Goal: Task Accomplishment & Management: Manage account settings

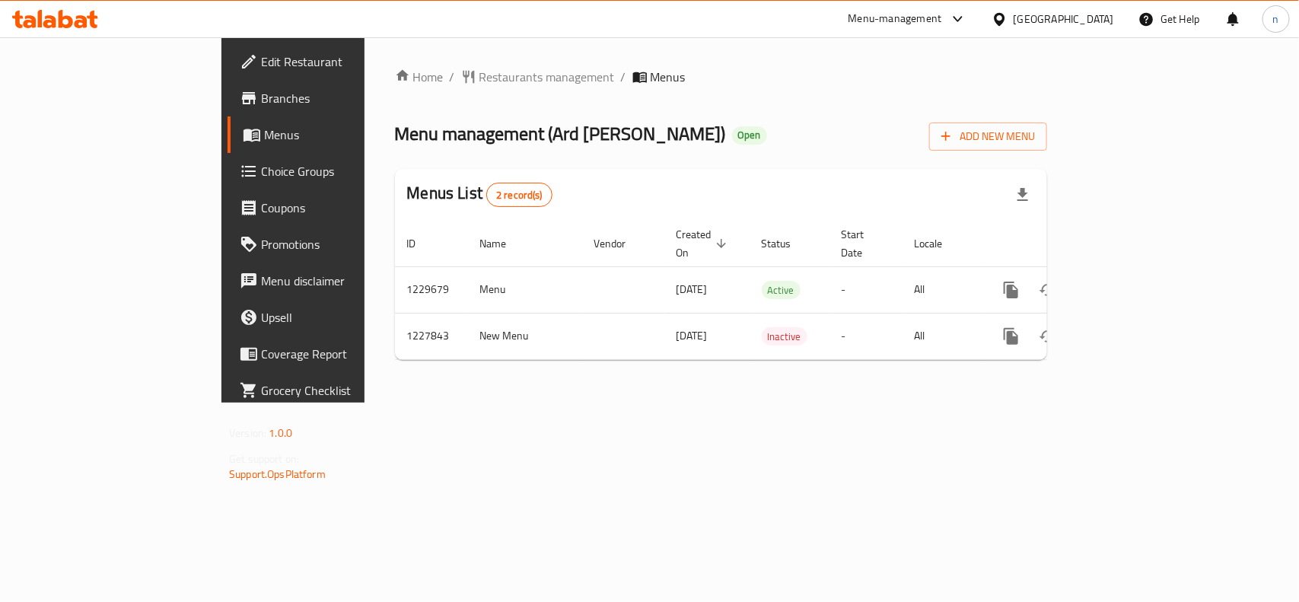
click at [261, 66] on span "Edit Restaurant" at bounding box center [343, 62] width 165 height 18
click at [261, 165] on span "Choice Groups" at bounding box center [343, 171] width 165 height 18
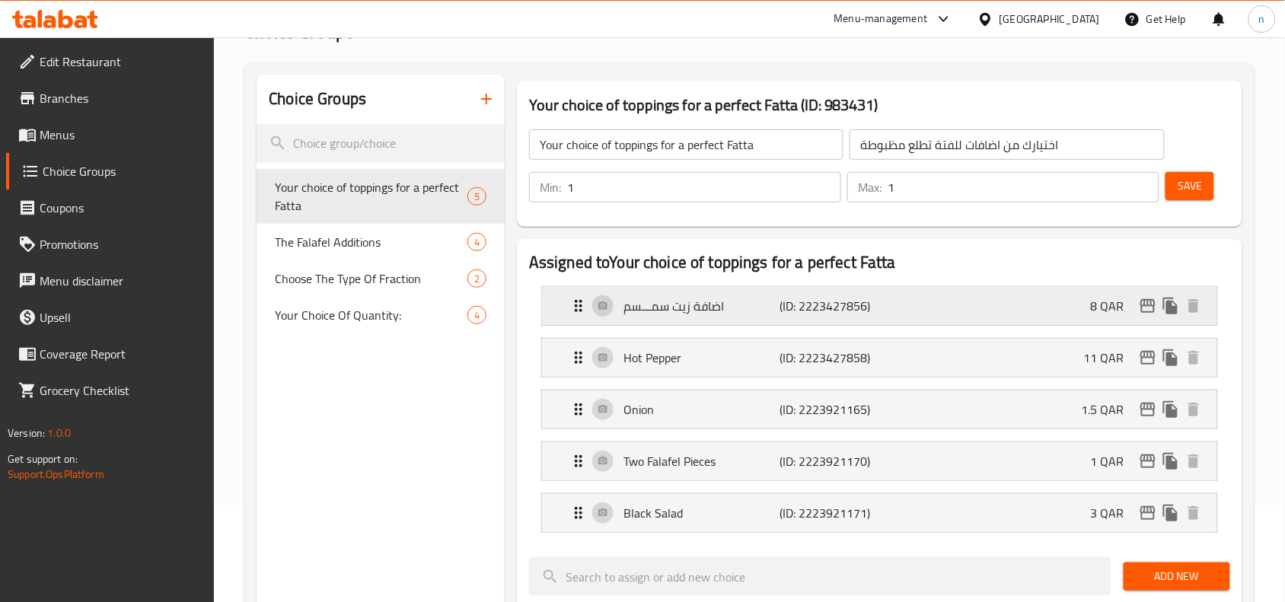
scroll to position [190, 0]
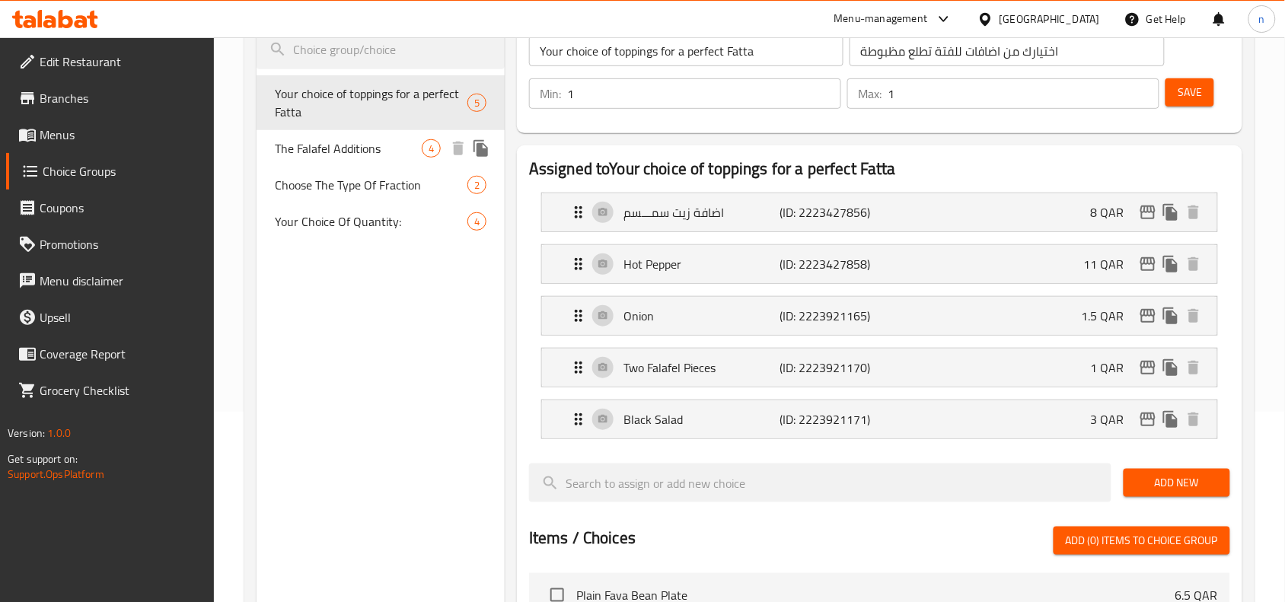
click at [366, 156] on span "The Falafel Additions" at bounding box center [348, 148] width 147 height 18
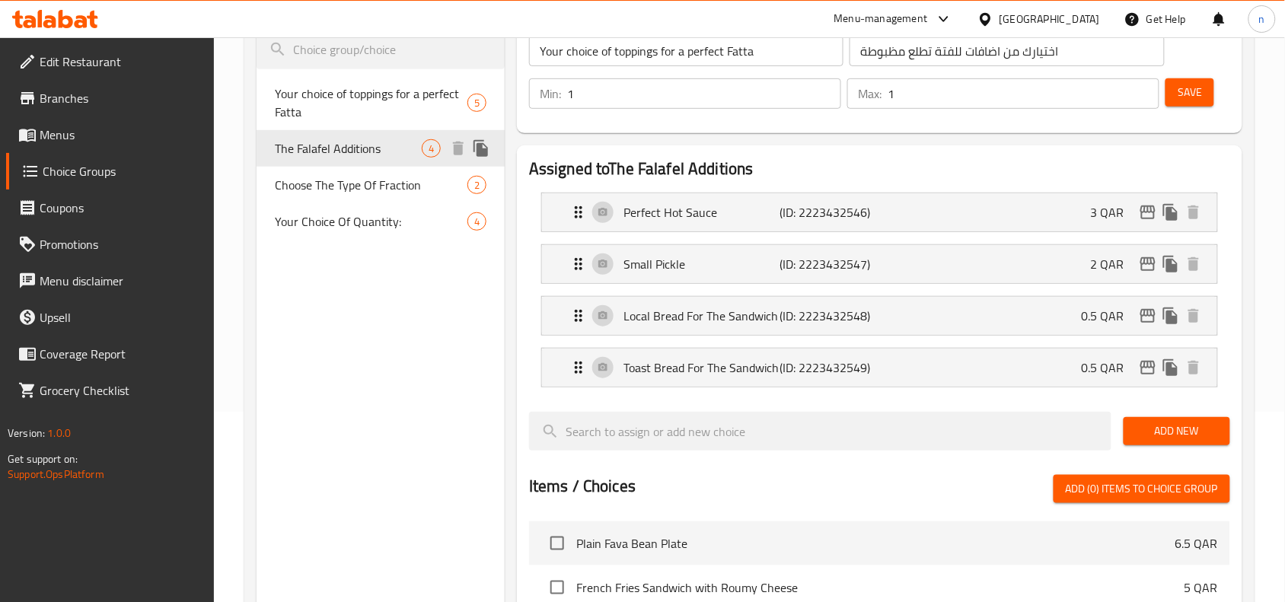
type input "The Falafel Additions"
type input "إضافات الفلافل"
type input "0"
type input "4"
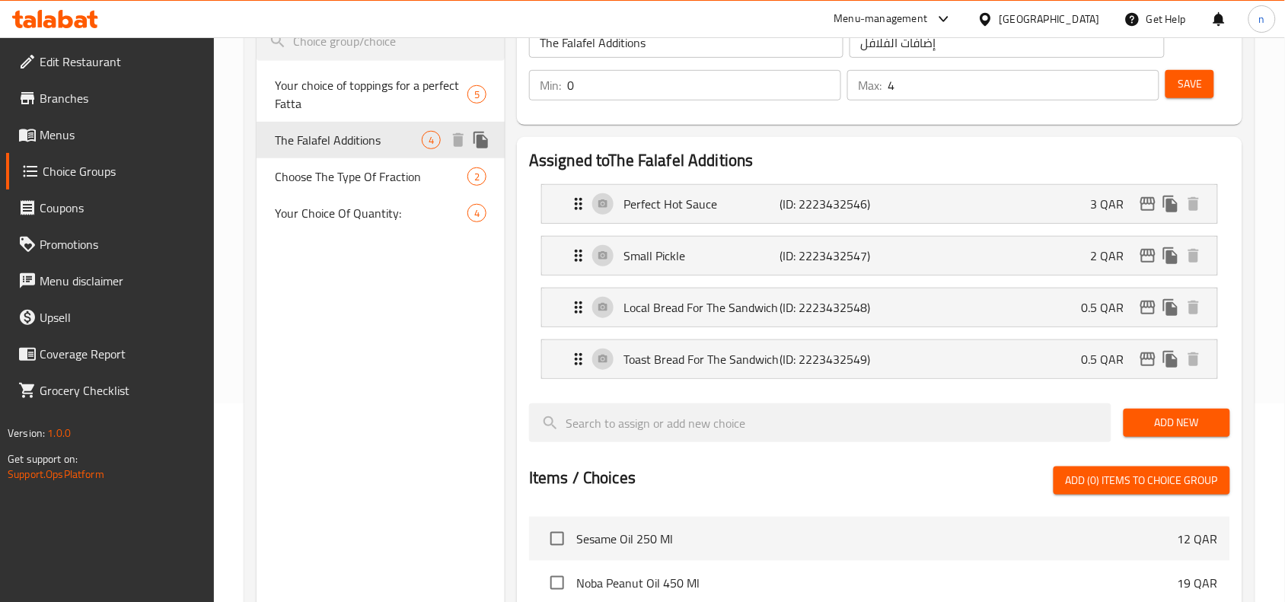
scroll to position [0, 0]
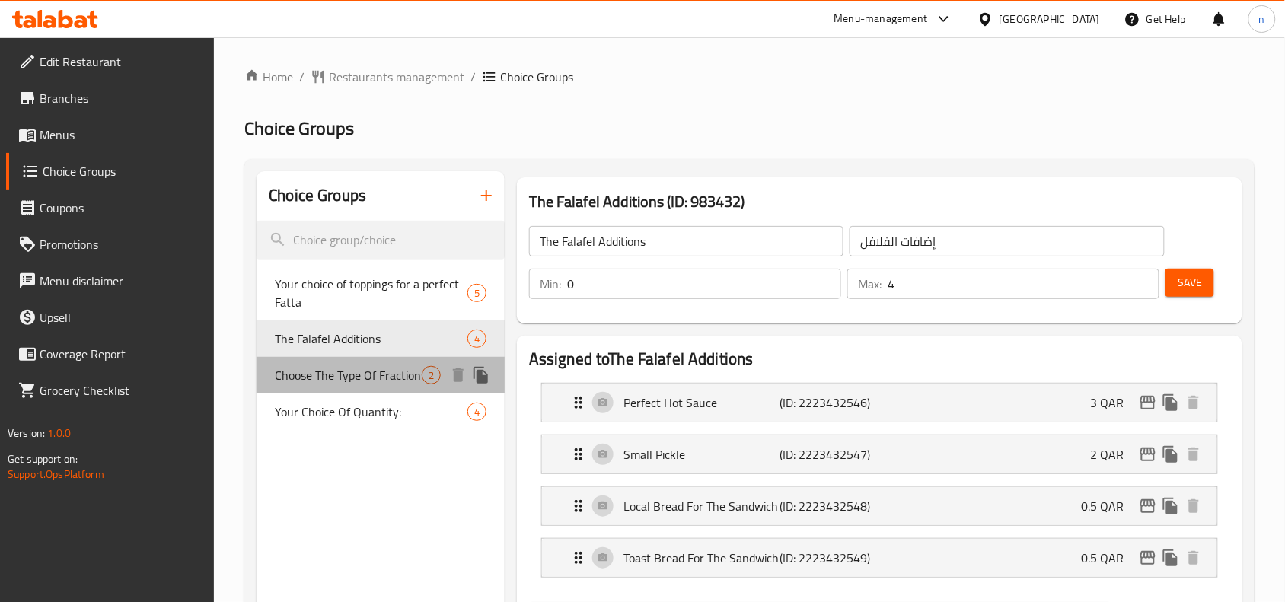
click at [333, 390] on div "Choose The Type Of Fraction 2" at bounding box center [380, 375] width 248 height 37
type input "Choose The Type Of Fraction"
type input "اختار نوع الكسرة"
type input "2"
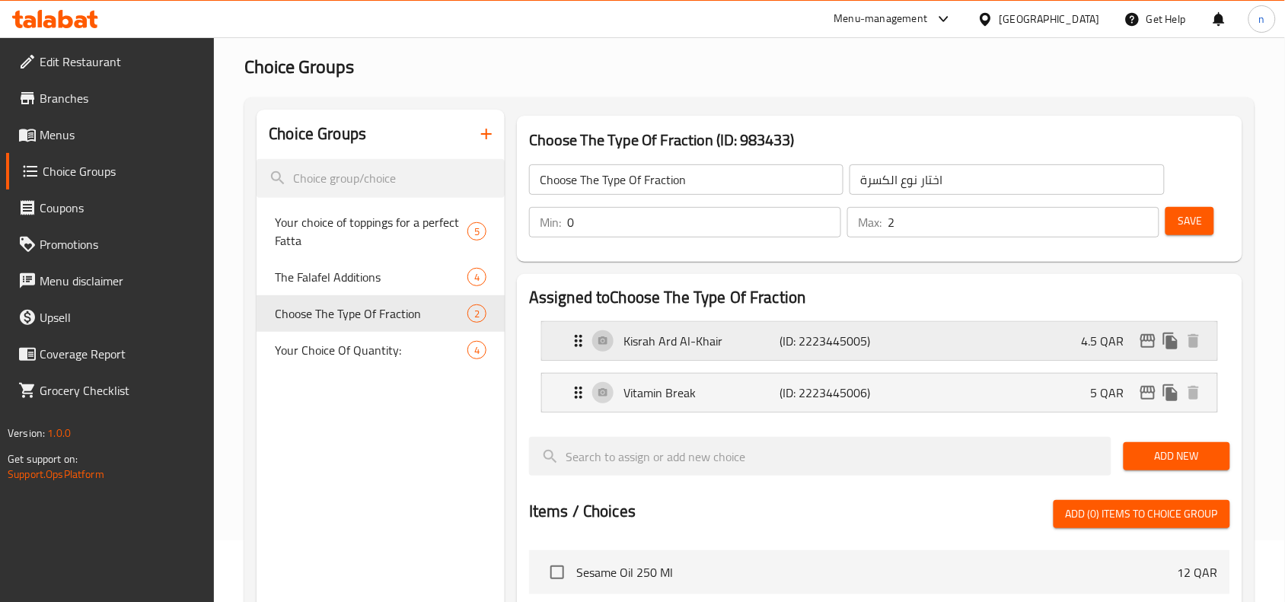
scroll to position [95, 0]
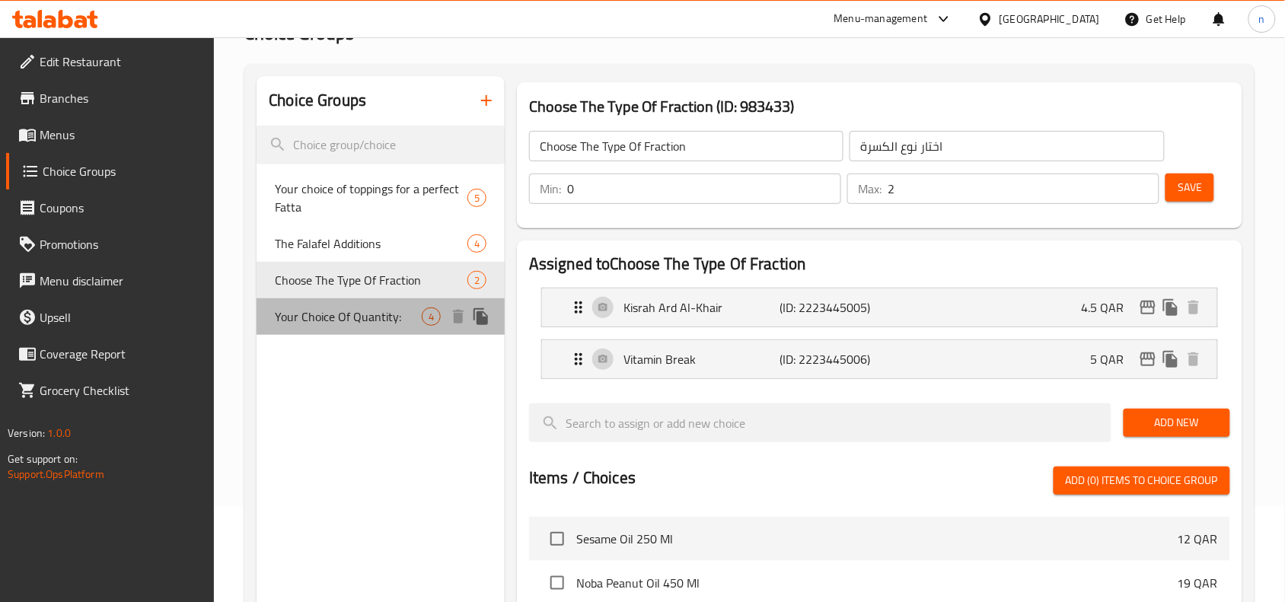
click at [293, 307] on span "Your Choice Of Quantity:" at bounding box center [348, 316] width 147 height 18
type input "Your Choice Of Quantity:"
type input "إختيارك من الكمية:"
type input "1"
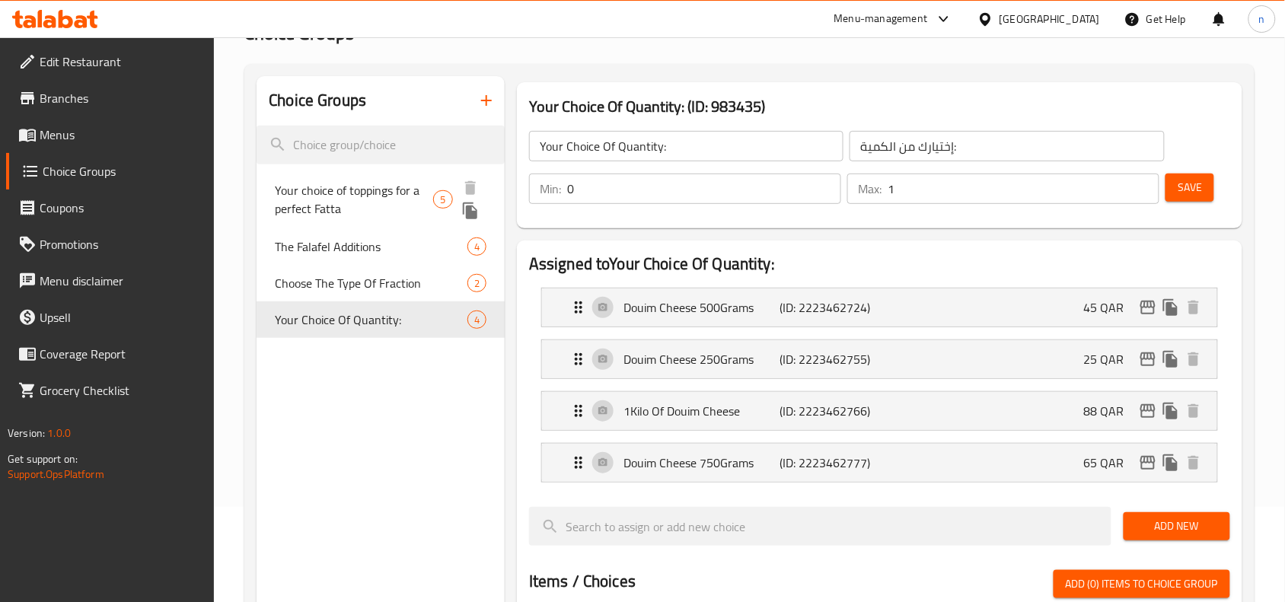
click at [428, 198] on span "Your choice of toppings for a perfect Fatta" at bounding box center [354, 199] width 158 height 37
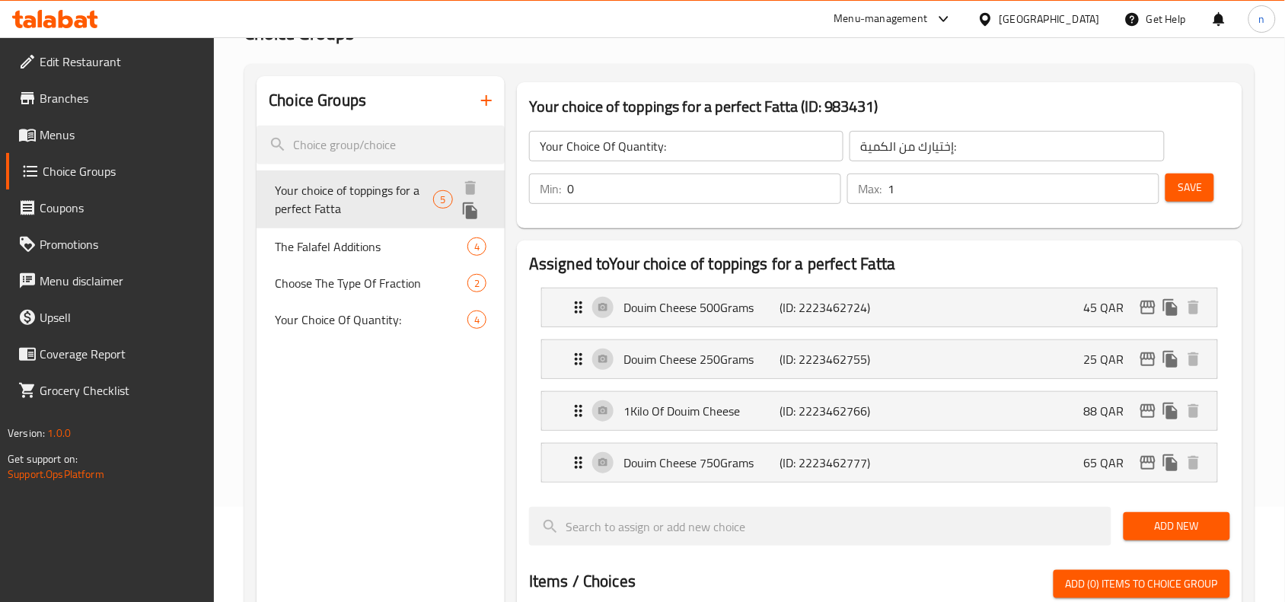
type input "Your choice of toppings for a perfect Fatta"
type input "اختيارك من اضافات للفتة تطلع مظبوطة"
type input "1"
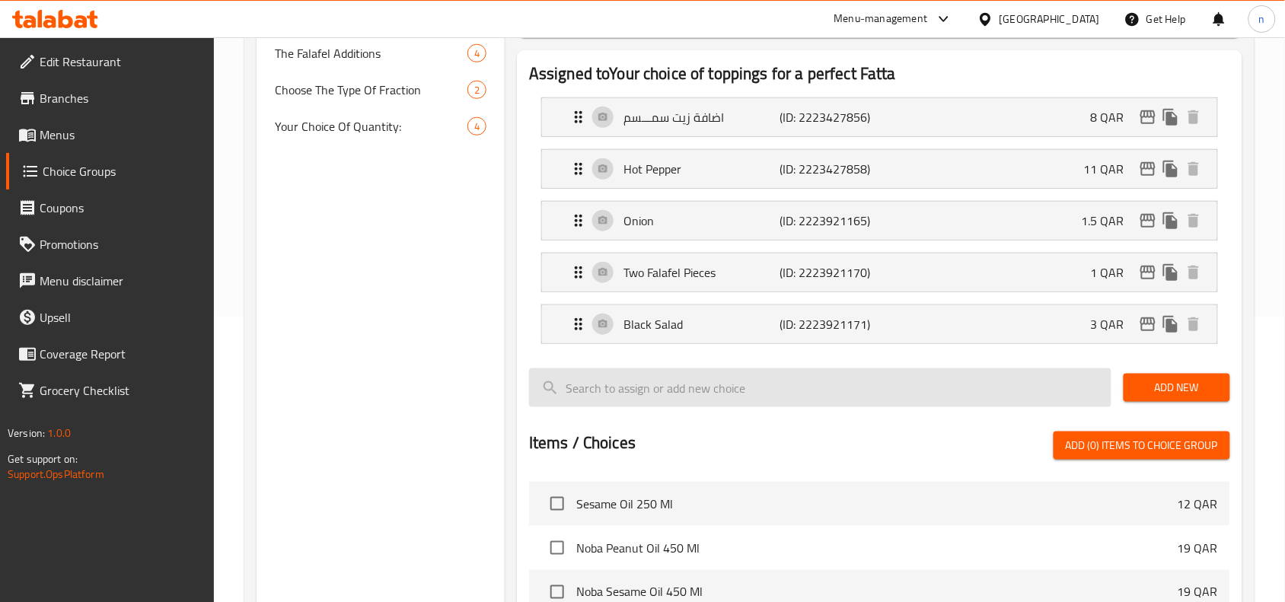
scroll to position [190, 0]
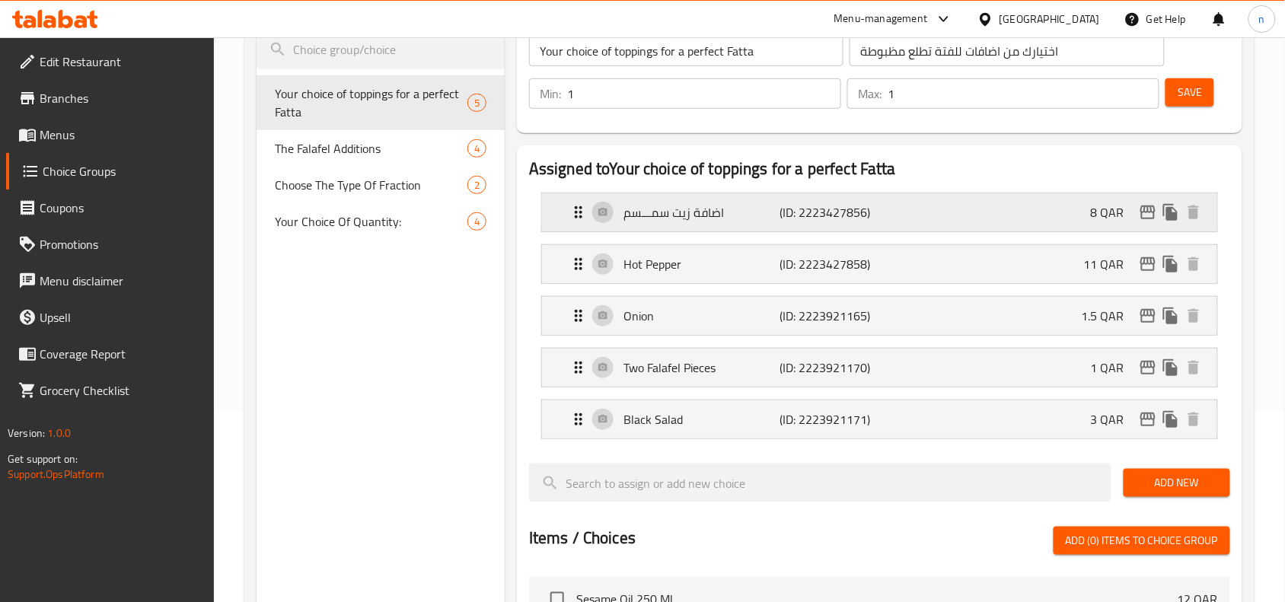
click at [579, 215] on icon "Expand" at bounding box center [578, 212] width 18 height 18
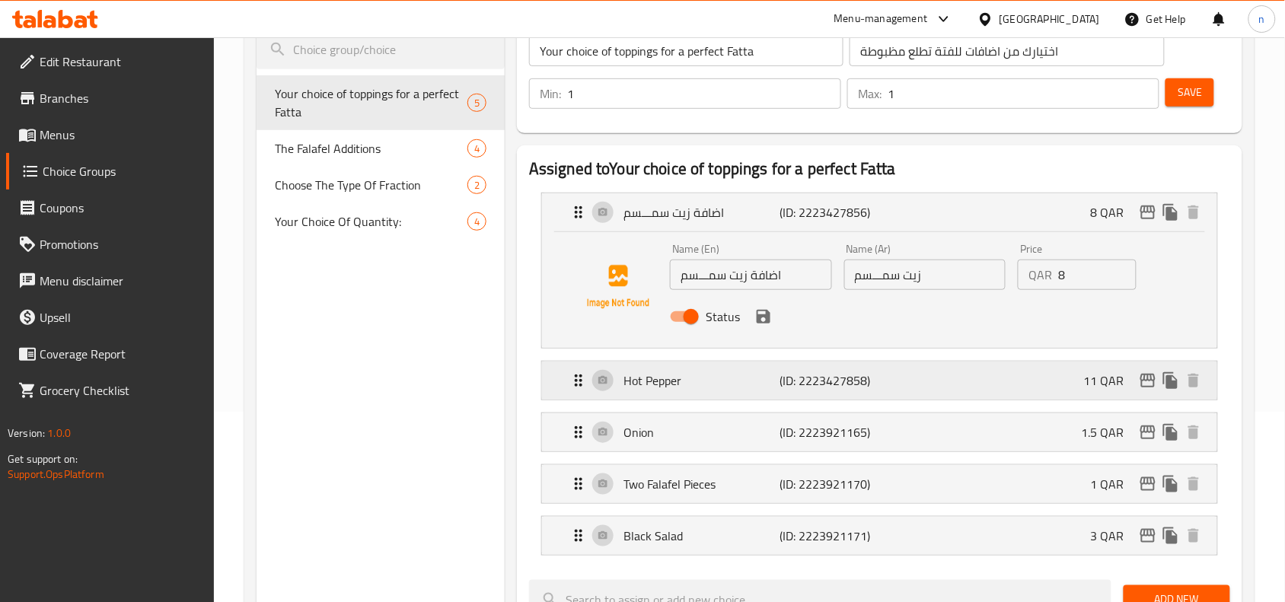
click at [578, 379] on icon "Expand" at bounding box center [578, 380] width 18 height 18
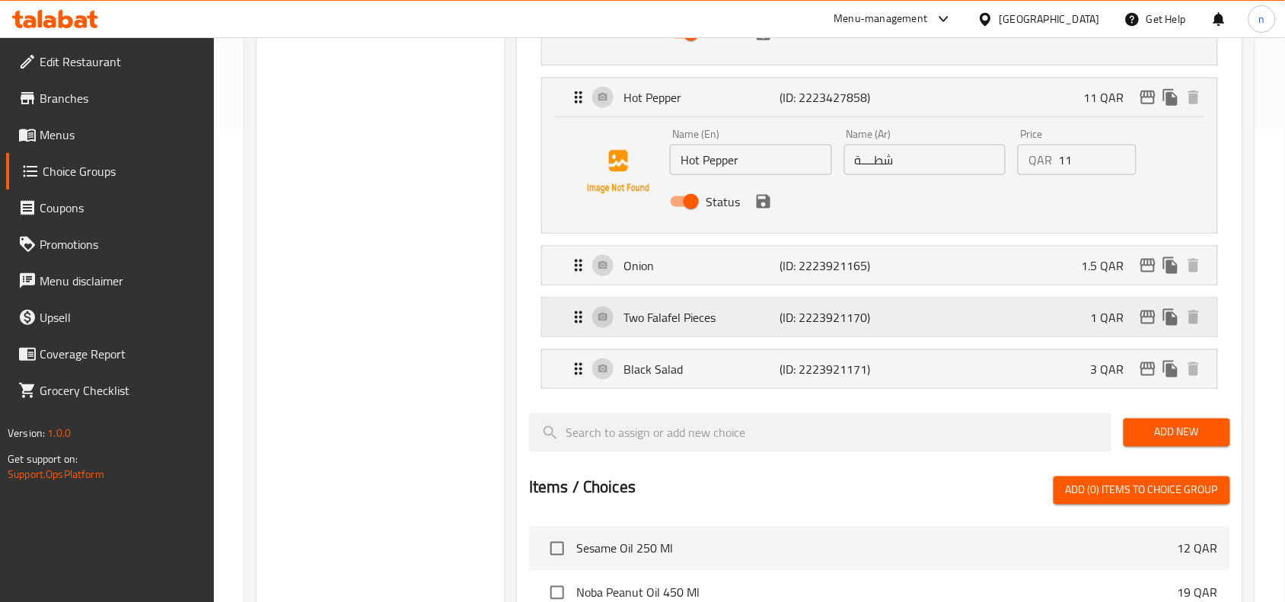
scroll to position [476, 0]
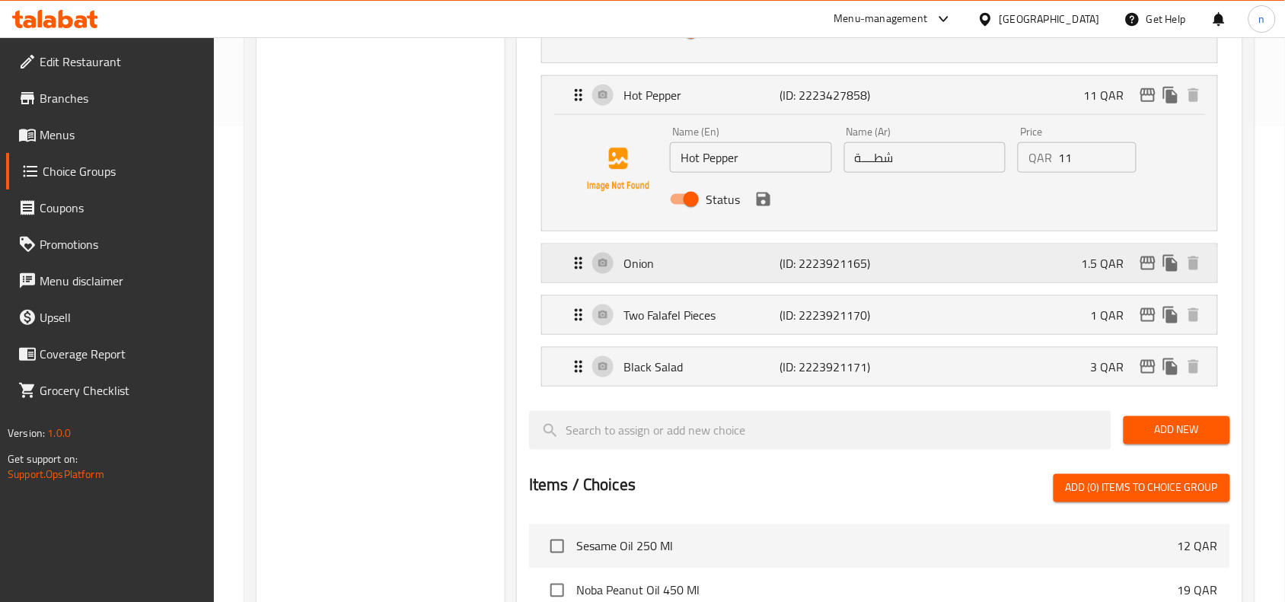
click at [579, 266] on icon "Expand" at bounding box center [578, 263] width 18 height 18
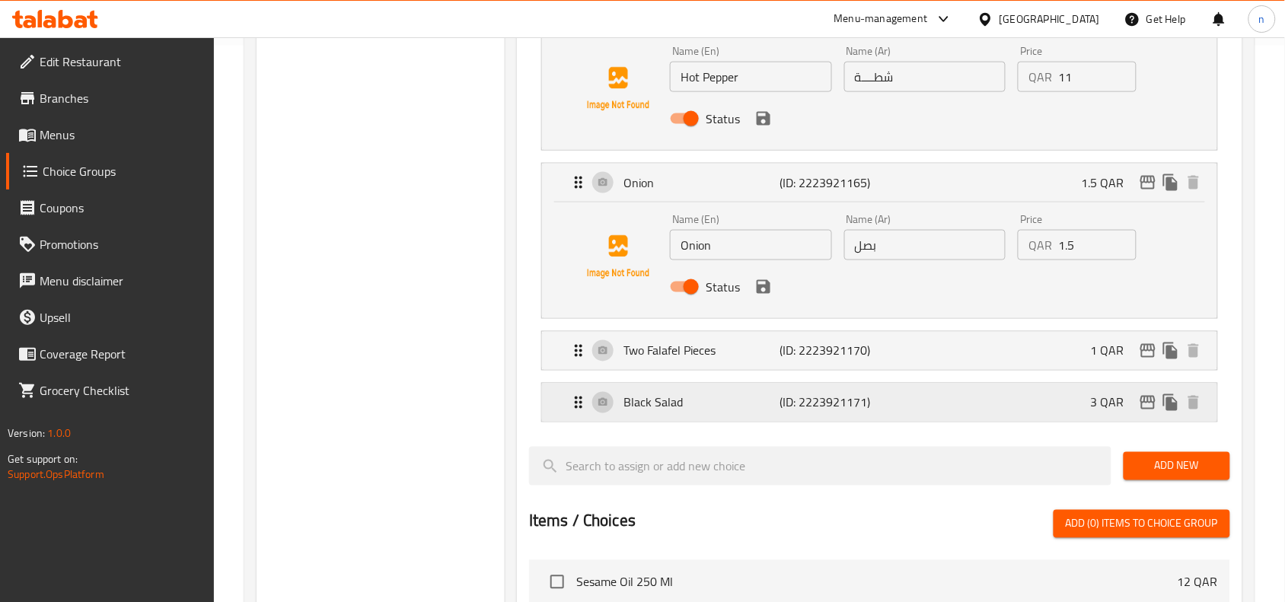
scroll to position [666, 0]
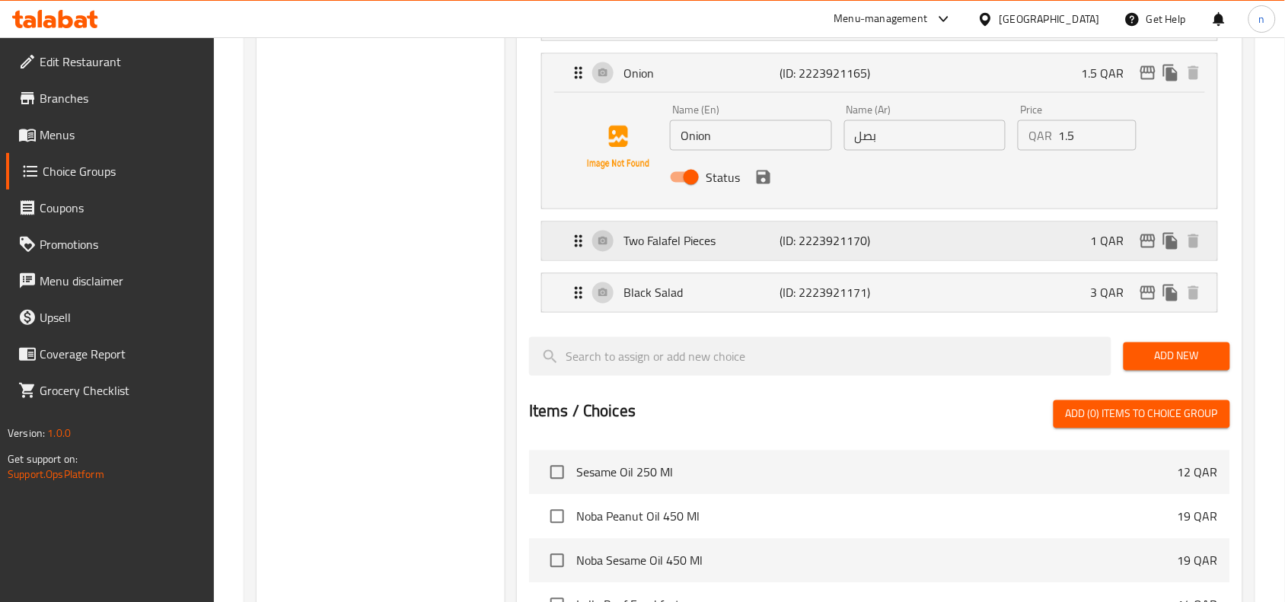
click at [582, 245] on icon "Expand" at bounding box center [578, 241] width 18 height 18
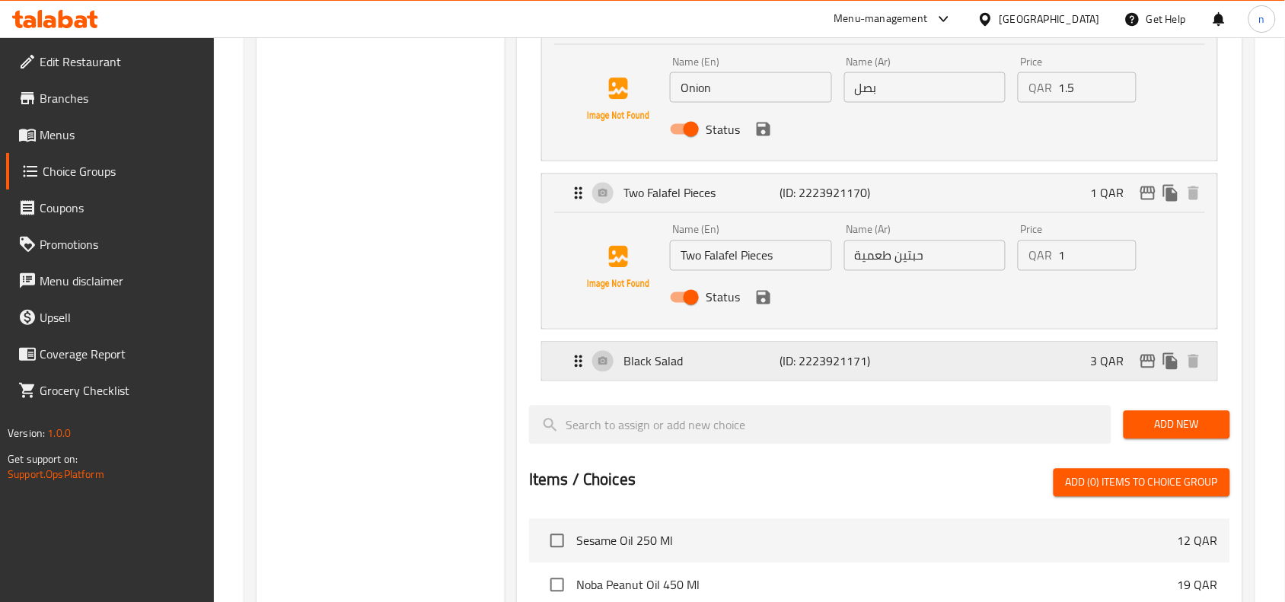
scroll to position [761, 0]
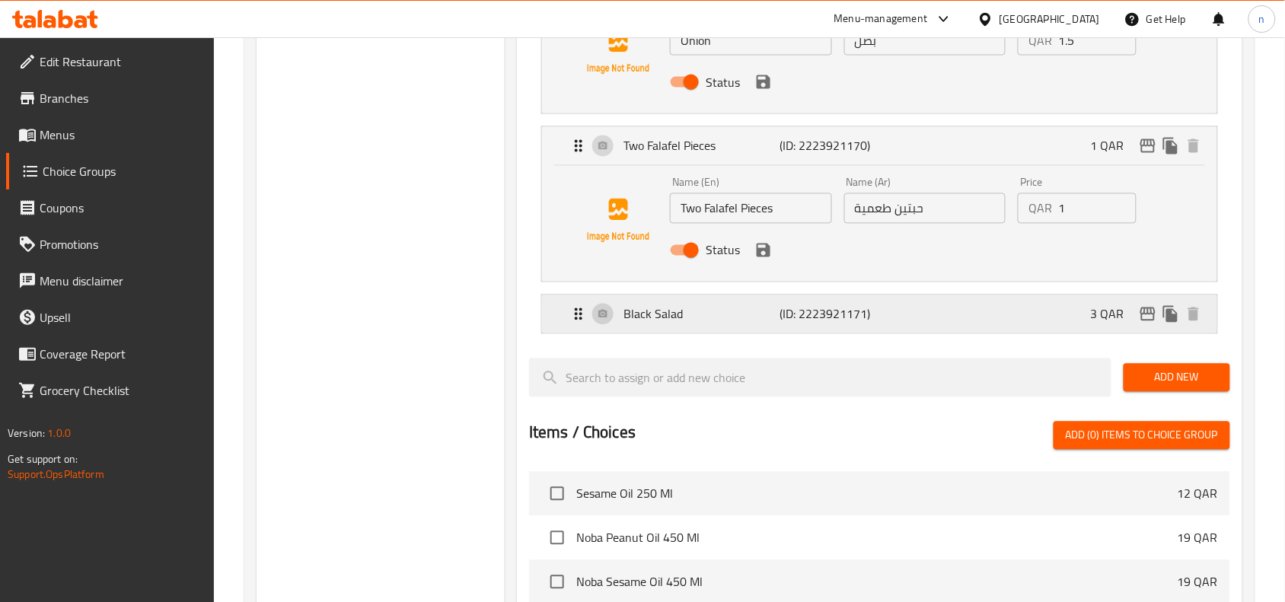
click at [573, 317] on icon "Expand" at bounding box center [578, 314] width 18 height 18
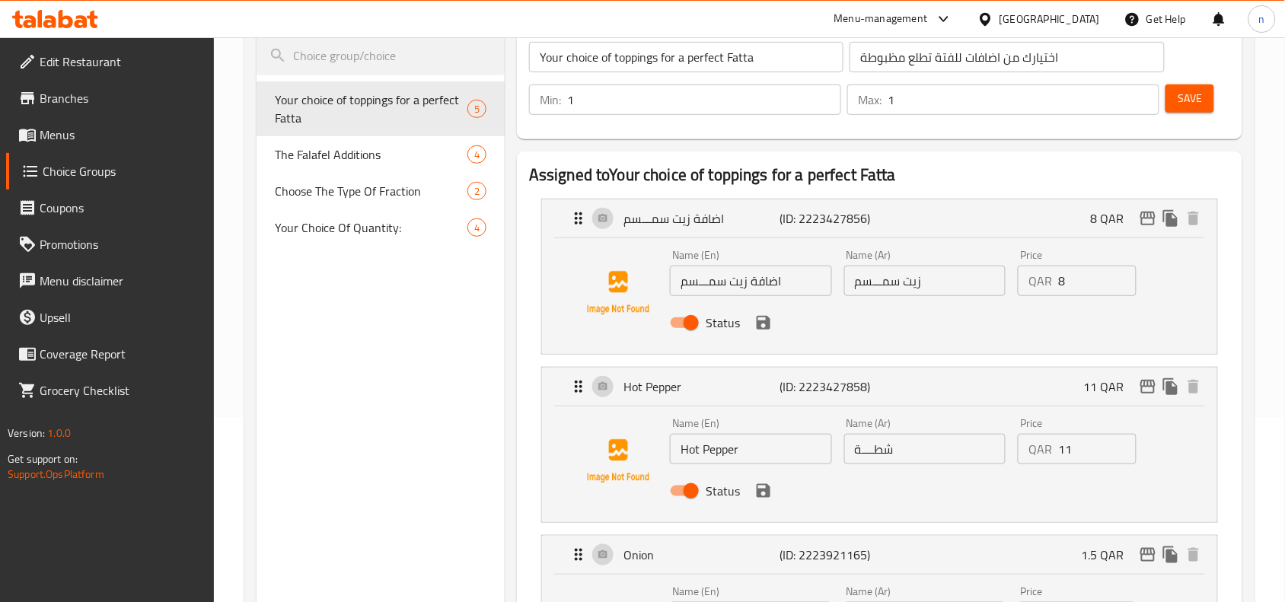
scroll to position [190, 0]
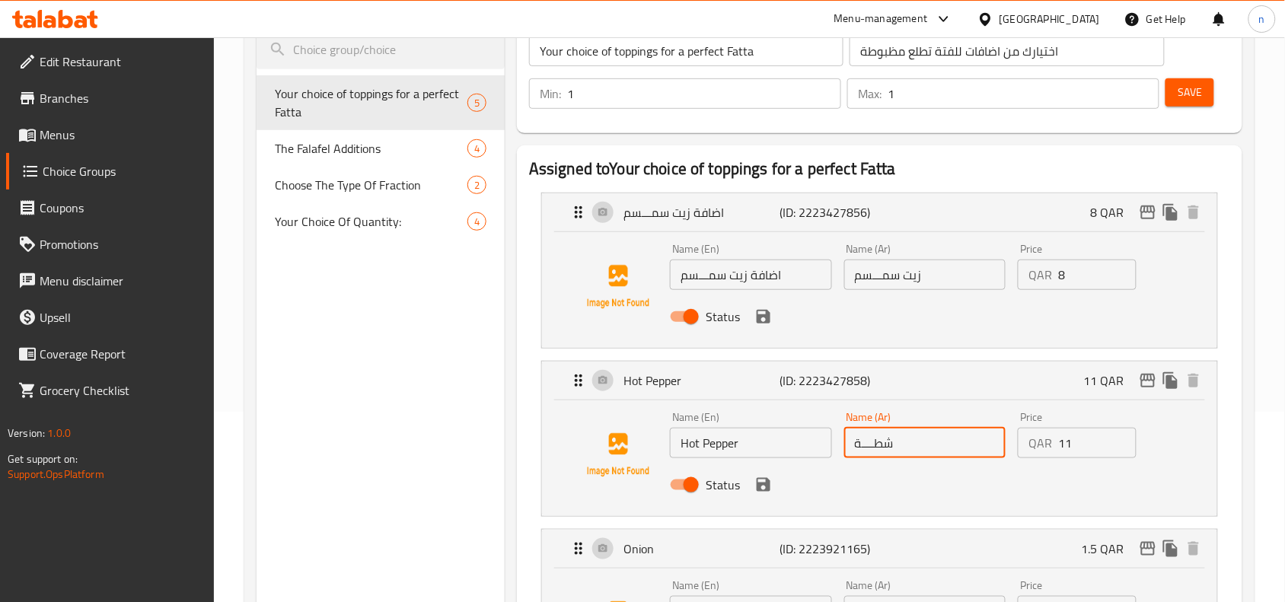
drag, startPoint x: 855, startPoint y: 445, endPoint x: 925, endPoint y: 447, distance: 70.0
click at [925, 447] on input "شطــــة" at bounding box center [925, 443] width 162 height 30
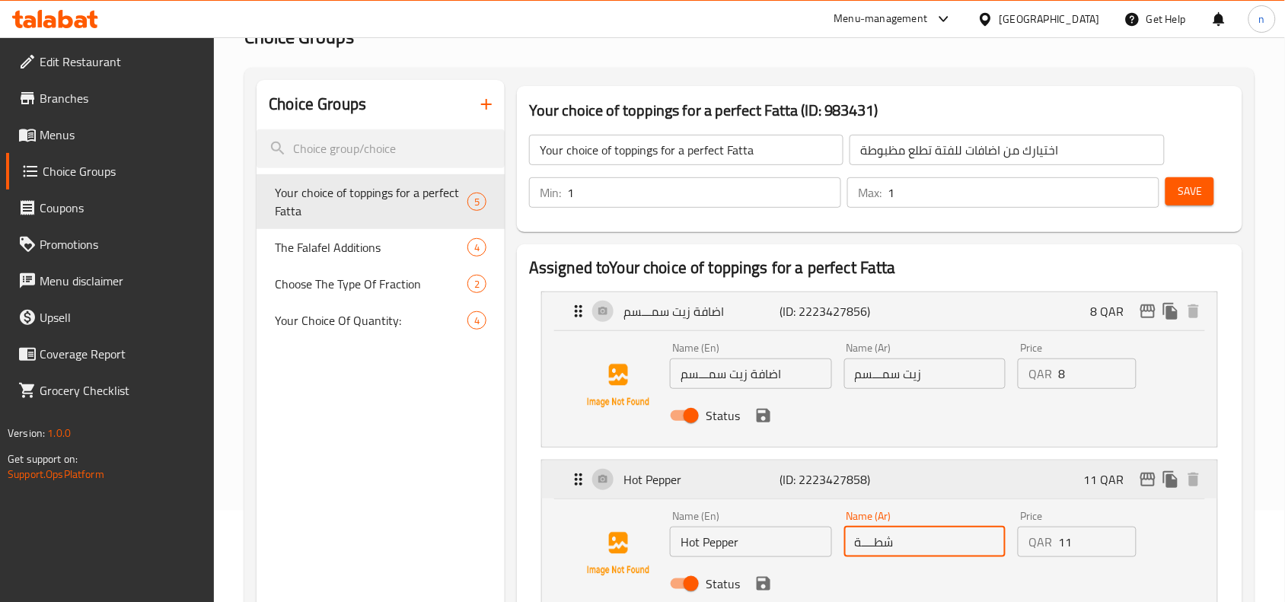
scroll to position [0, 0]
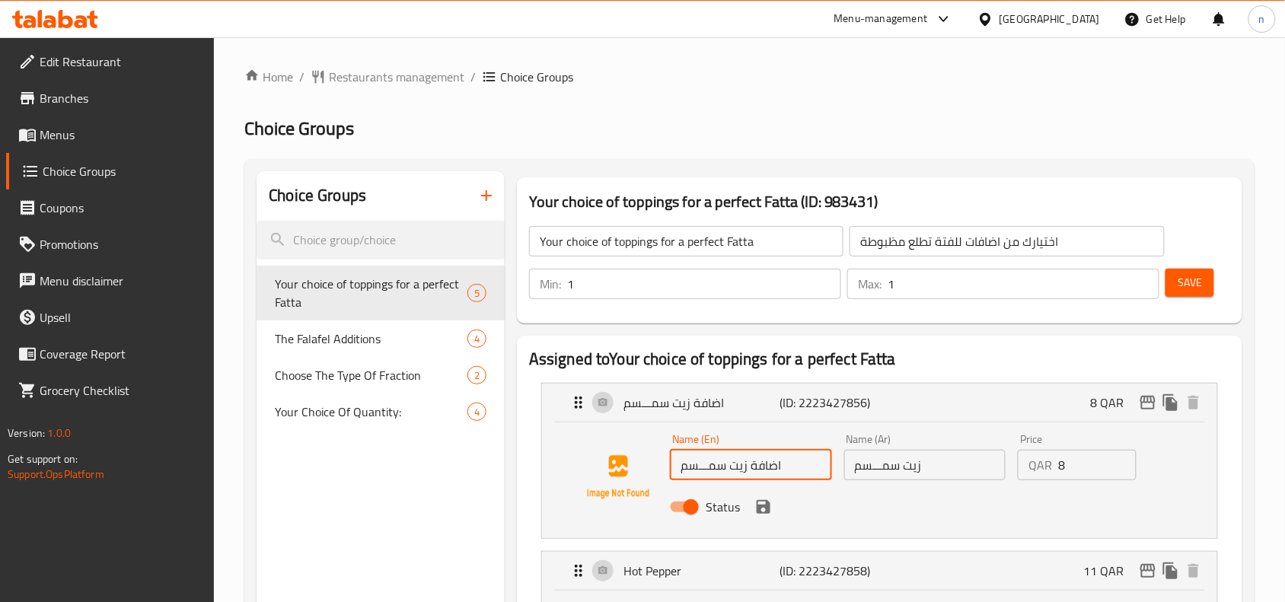
drag, startPoint x: 681, startPoint y: 468, endPoint x: 809, endPoint y: 470, distance: 127.9
click at [809, 470] on input "اضافة زيت سمـــسم" at bounding box center [751, 465] width 162 height 30
click at [325, 373] on span "Choose The Type Of Fraction" at bounding box center [348, 375] width 147 height 18
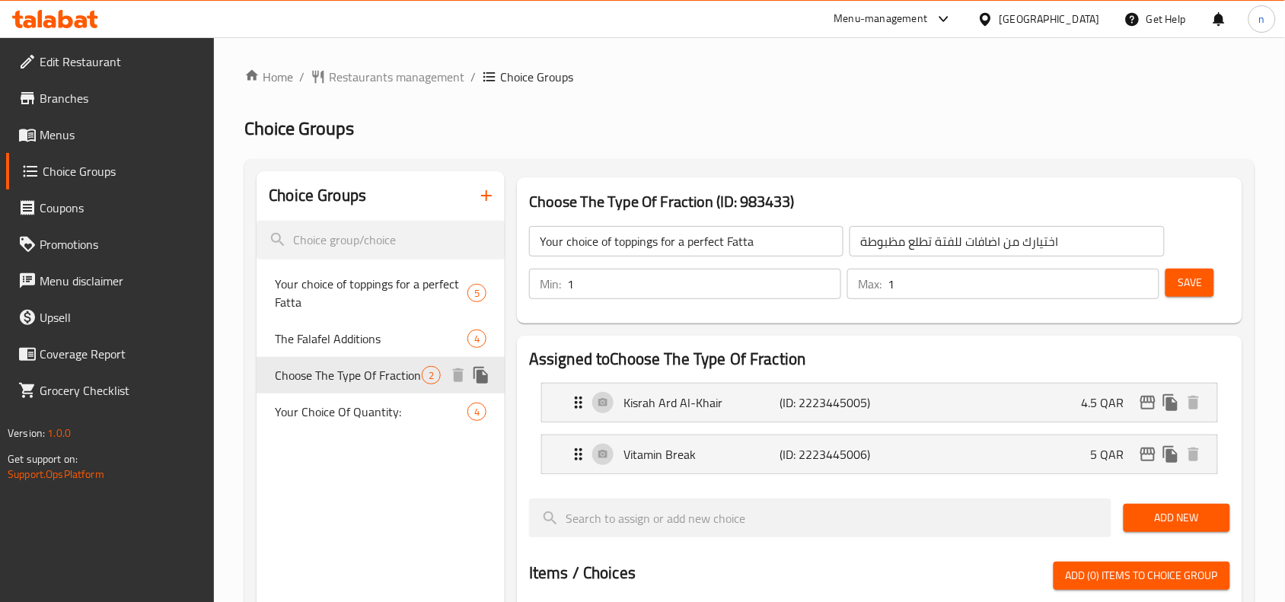
type input "Choose The Type Of Fraction"
type input "اختار نوع الكسرة"
type input "0"
type input "2"
click at [583, 403] on icon "Expand" at bounding box center [578, 402] width 18 height 18
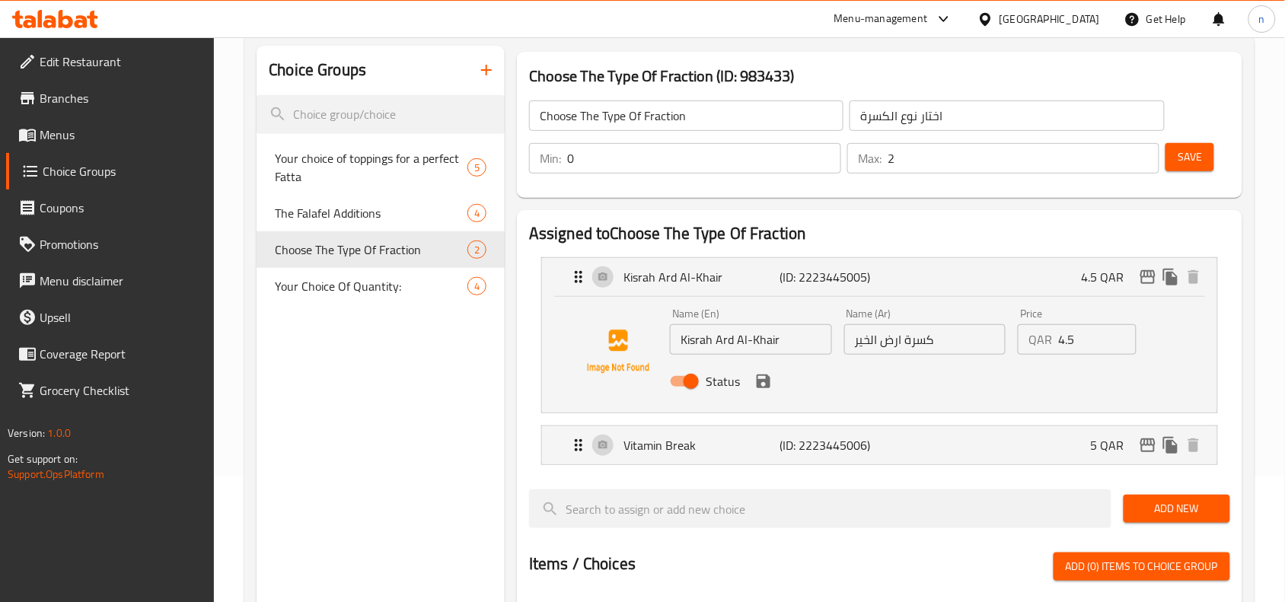
scroll to position [190, 0]
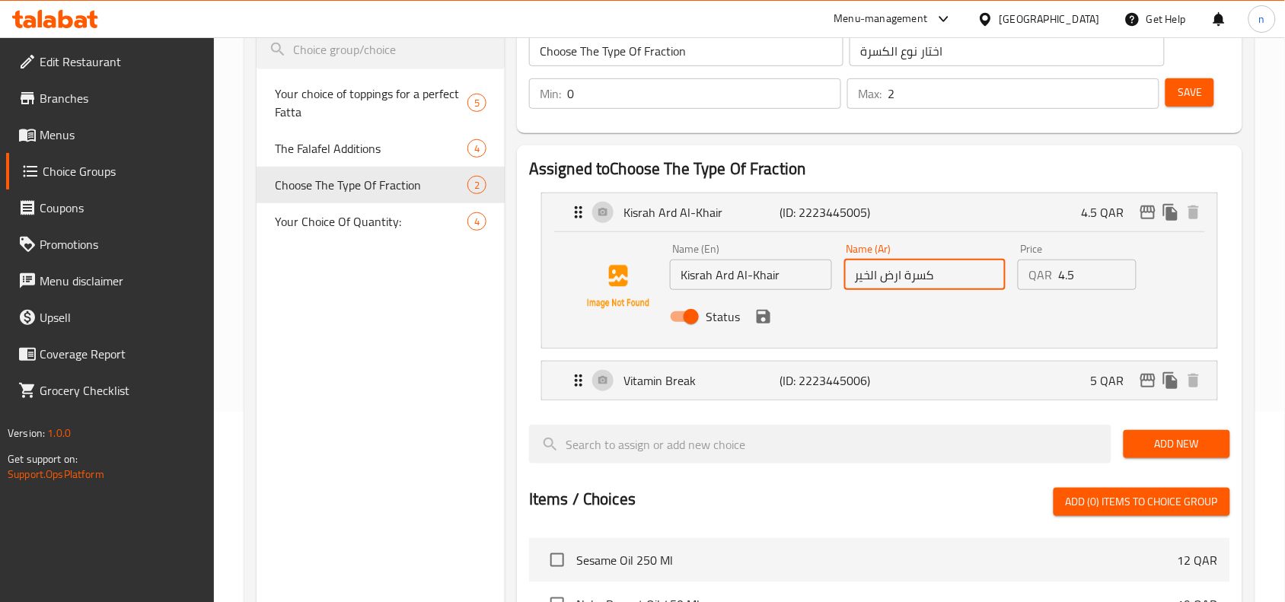
drag, startPoint x: 855, startPoint y: 276, endPoint x: 970, endPoint y: 279, distance: 115.7
click at [970, 279] on input "كسرة ارض الخير" at bounding box center [925, 275] width 162 height 30
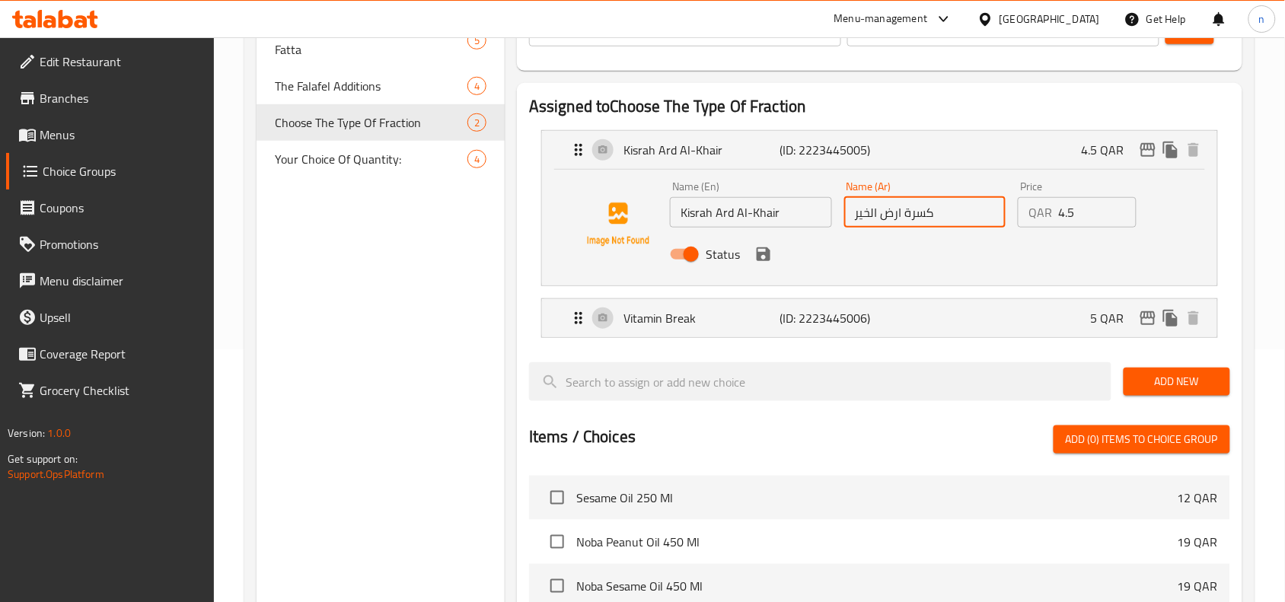
scroll to position [285, 0]
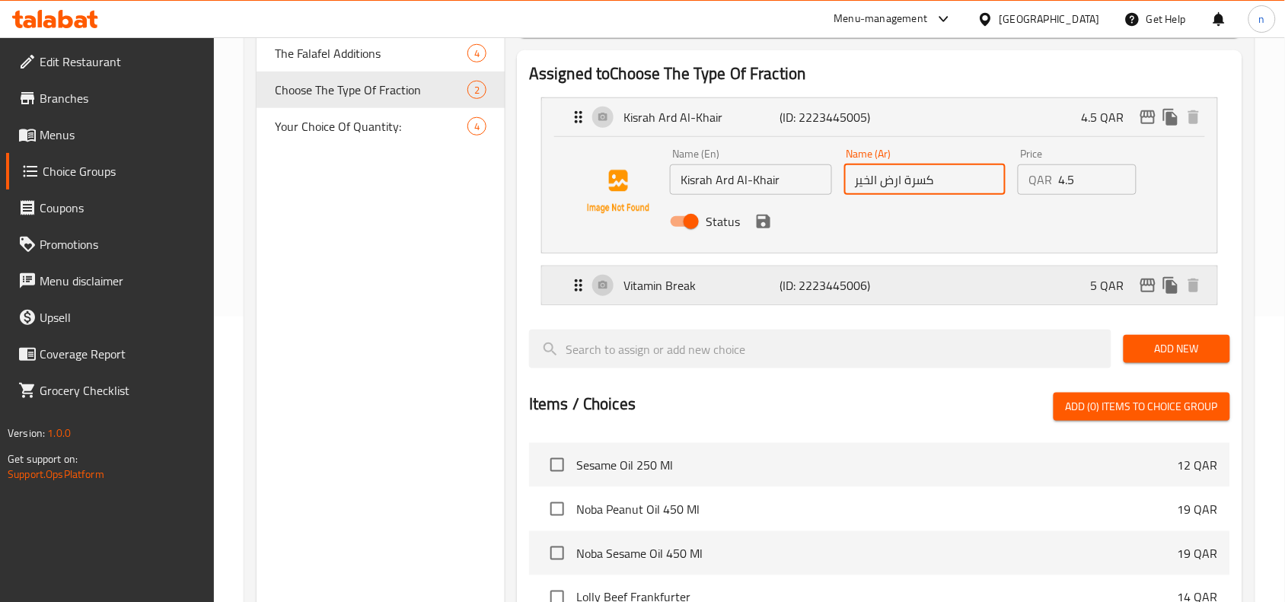
click at [575, 286] on icon "Expand" at bounding box center [579, 285] width 8 height 12
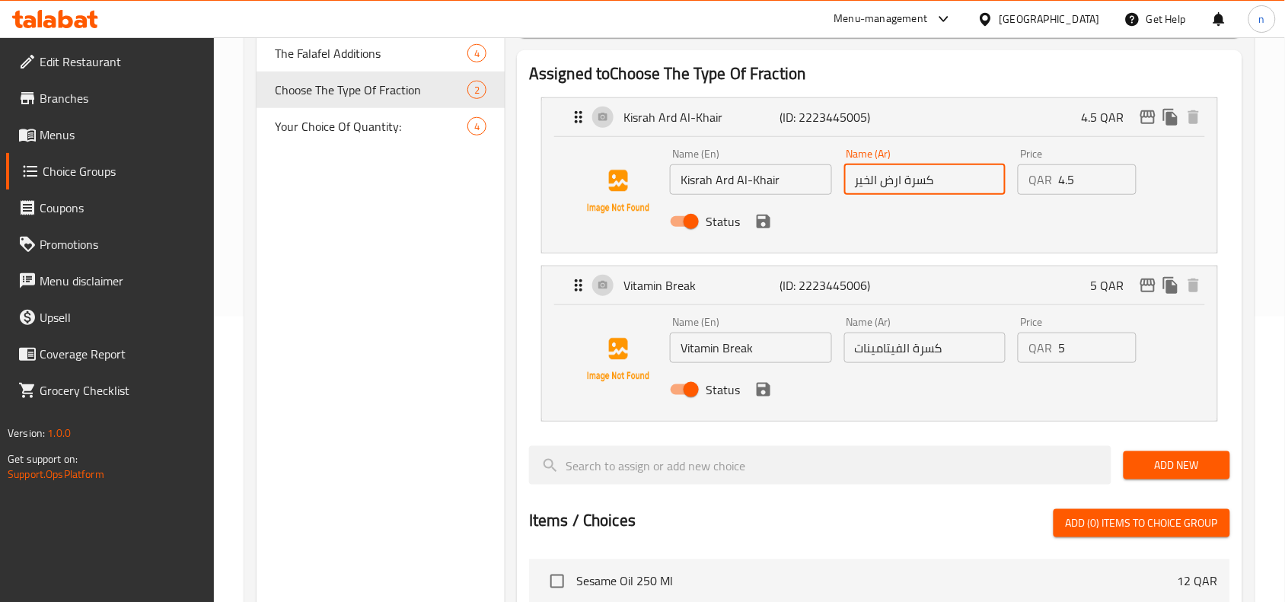
click at [857, 354] on input "كسرة الفيتامينات" at bounding box center [925, 348] width 162 height 30
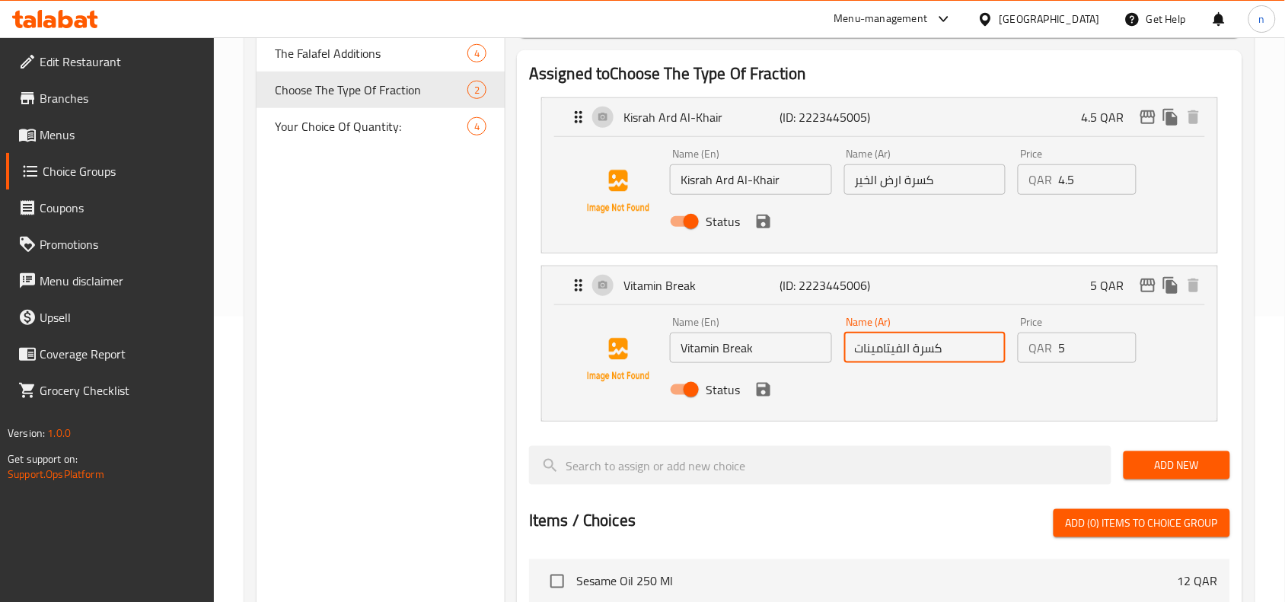
click at [857, 354] on input "كسرة الفيتامينات" at bounding box center [925, 348] width 162 height 30
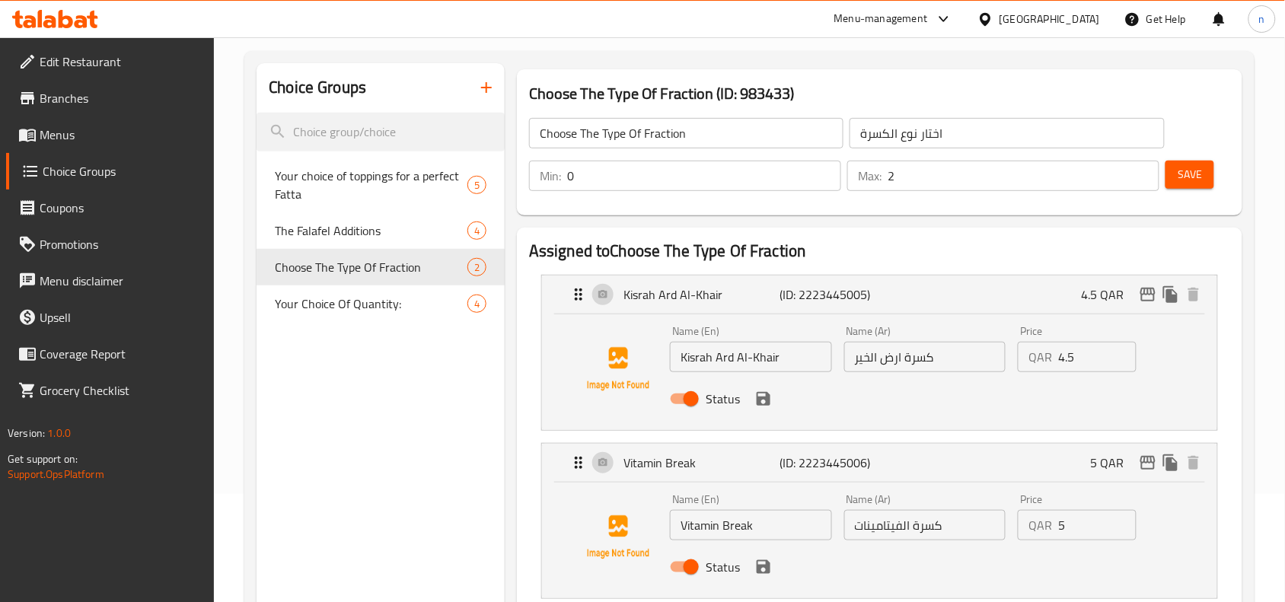
scroll to position [95, 0]
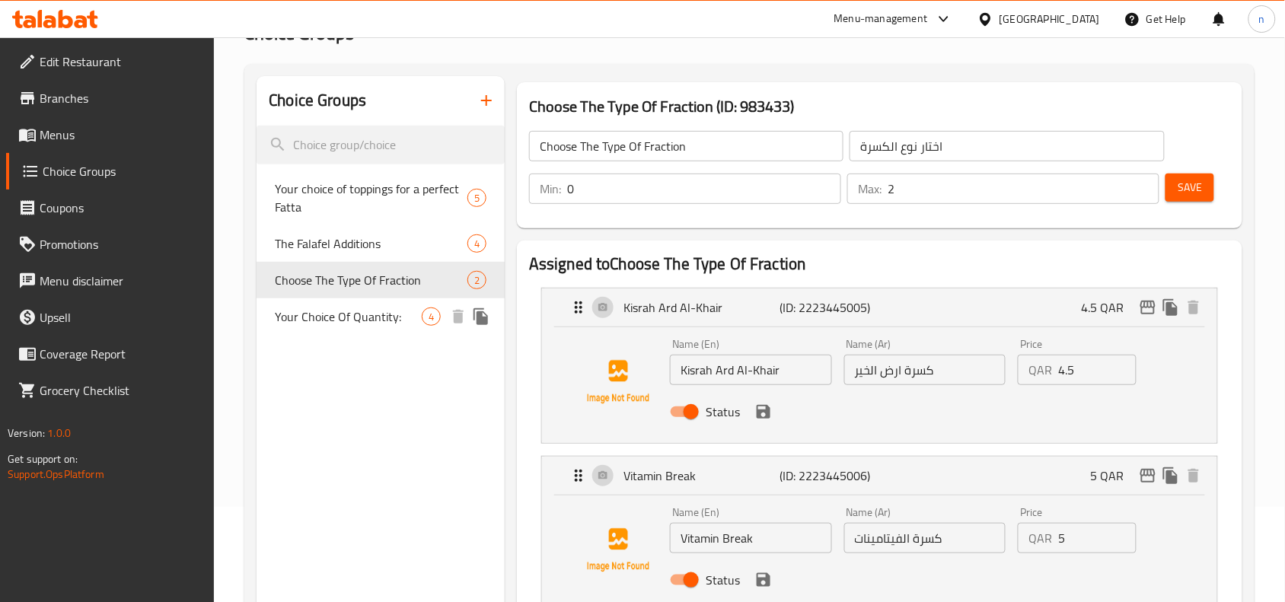
drag, startPoint x: 346, startPoint y: 320, endPoint x: 412, endPoint y: 388, distance: 94.7
click at [346, 320] on span "Your Choice Of Quantity:" at bounding box center [348, 316] width 147 height 18
type input "Your Choice Of Quantity:"
type input "إختيارك من الكمية:"
type input "1"
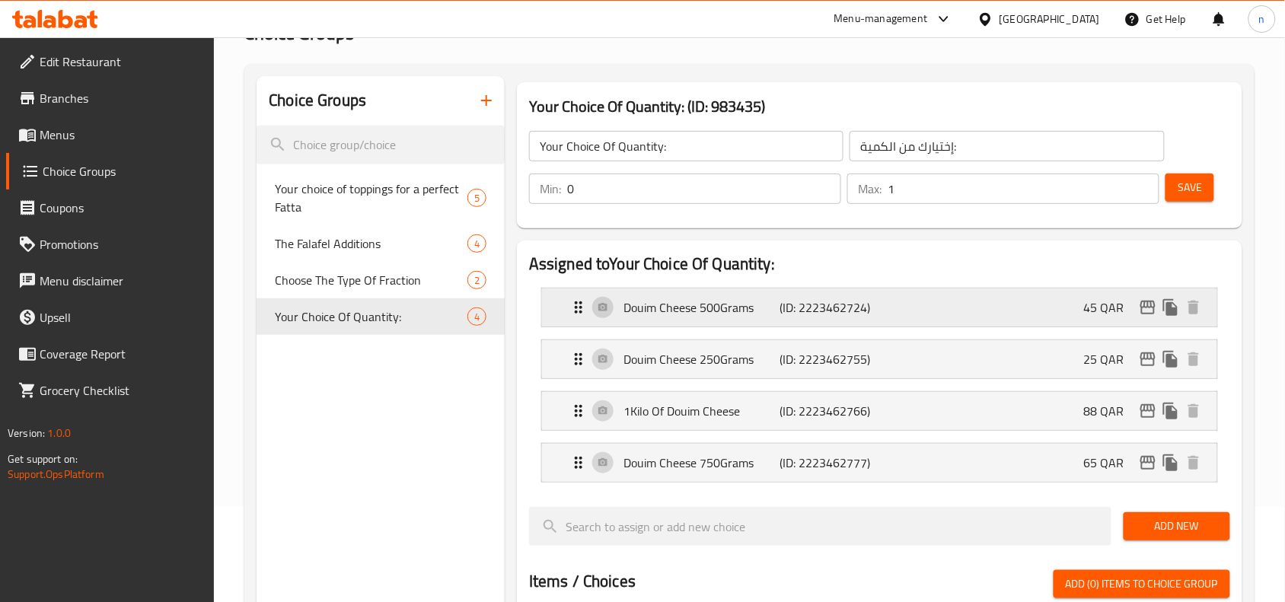
click at [581, 304] on icon "Expand" at bounding box center [579, 307] width 8 height 12
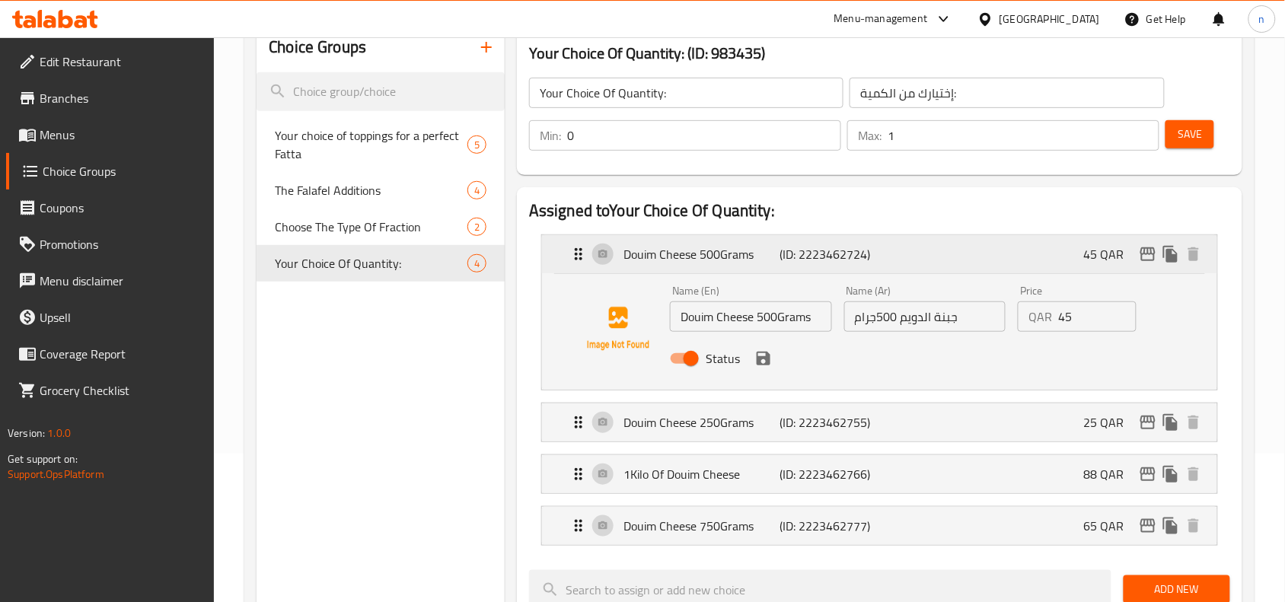
scroll to position [190, 0]
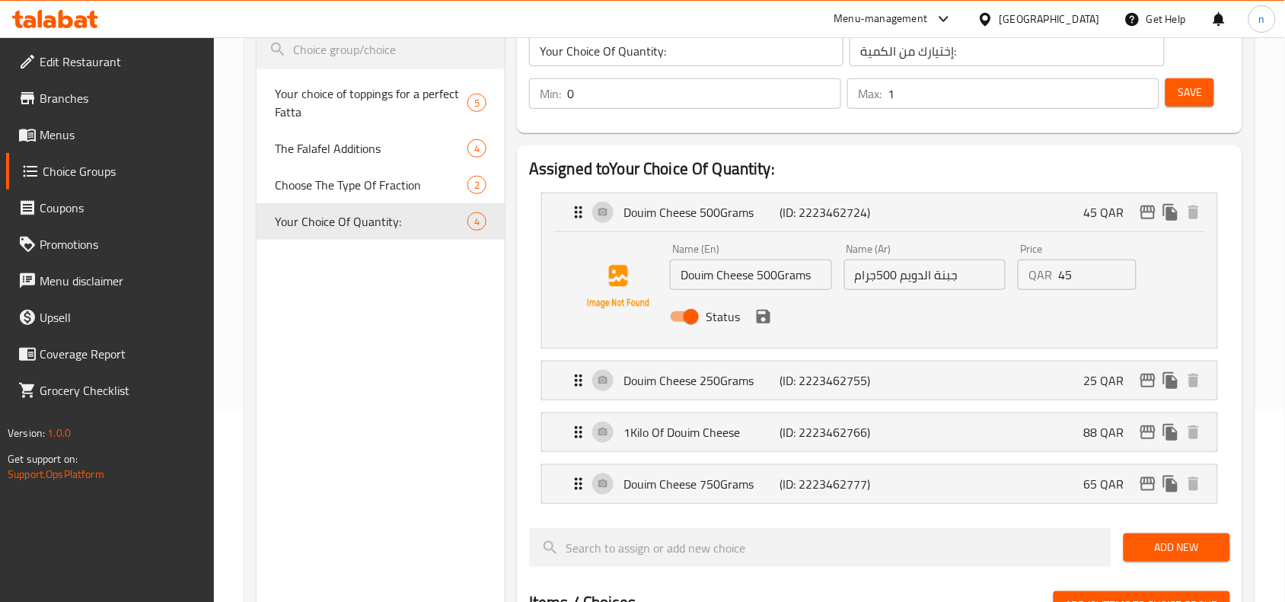
click at [861, 275] on input "جبنة الدويم 500جرام" at bounding box center [925, 275] width 162 height 30
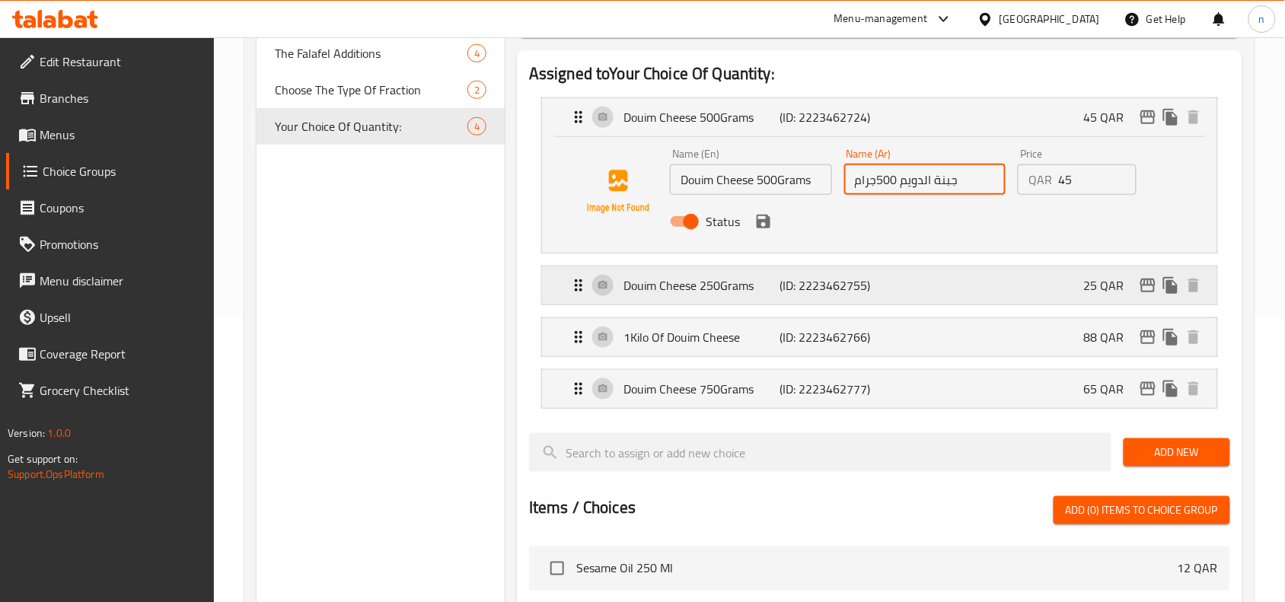
click at [573, 282] on icon "Expand" at bounding box center [578, 285] width 18 height 18
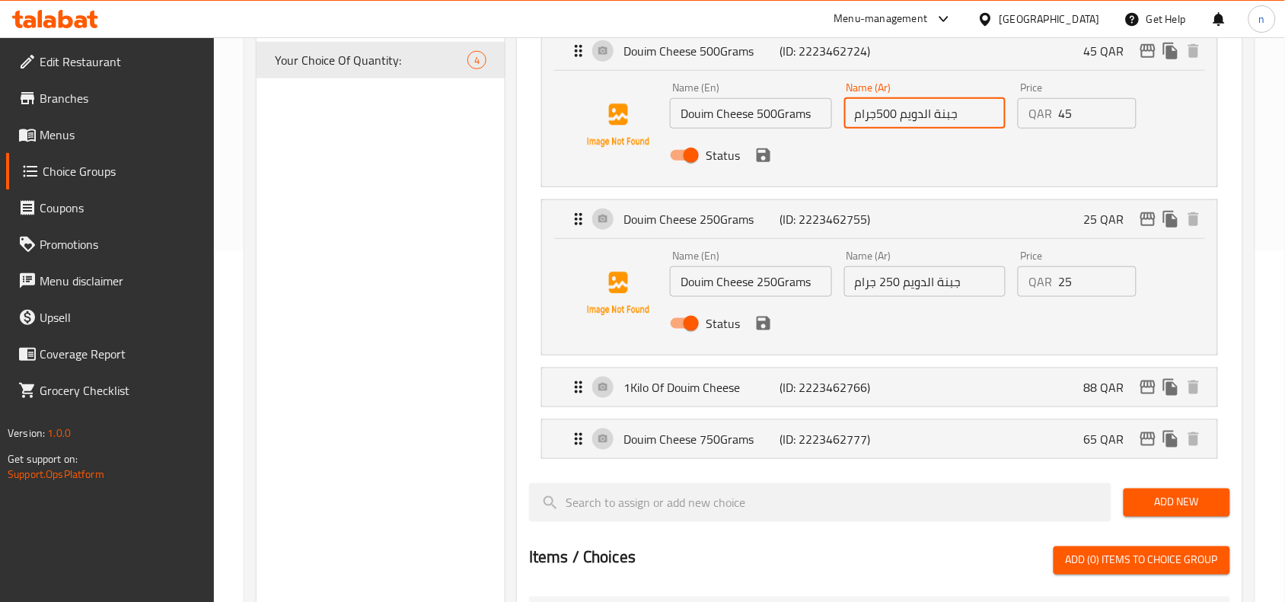
scroll to position [381, 0]
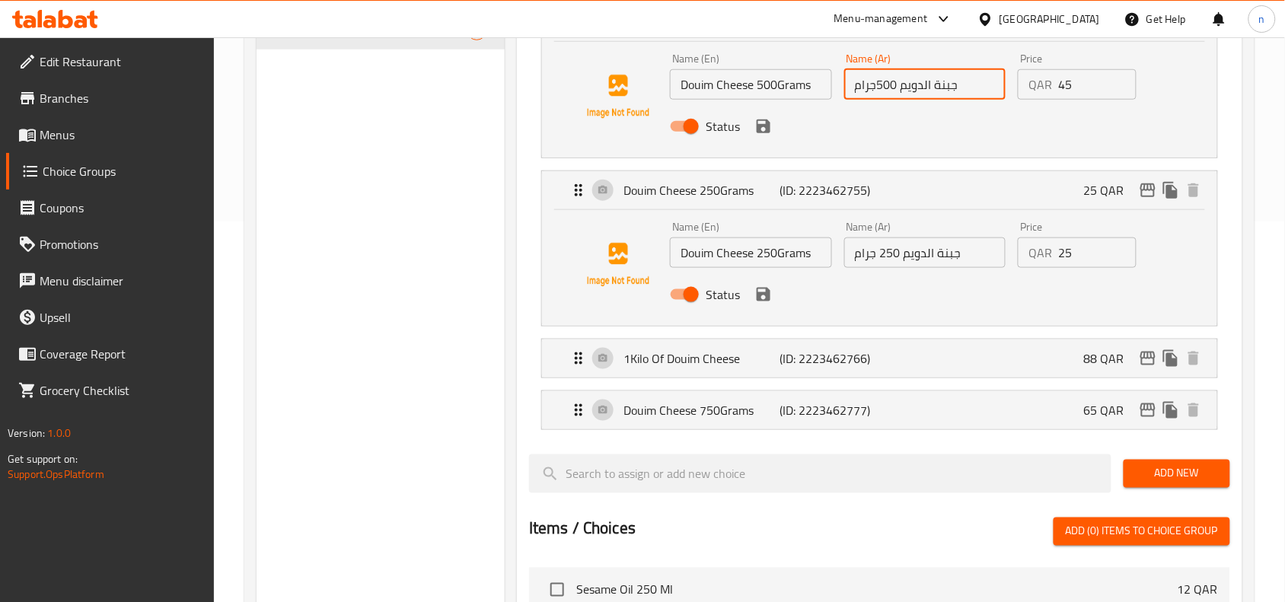
click at [912, 253] on input "جبنة الدويم 250 جرام" at bounding box center [925, 252] width 162 height 30
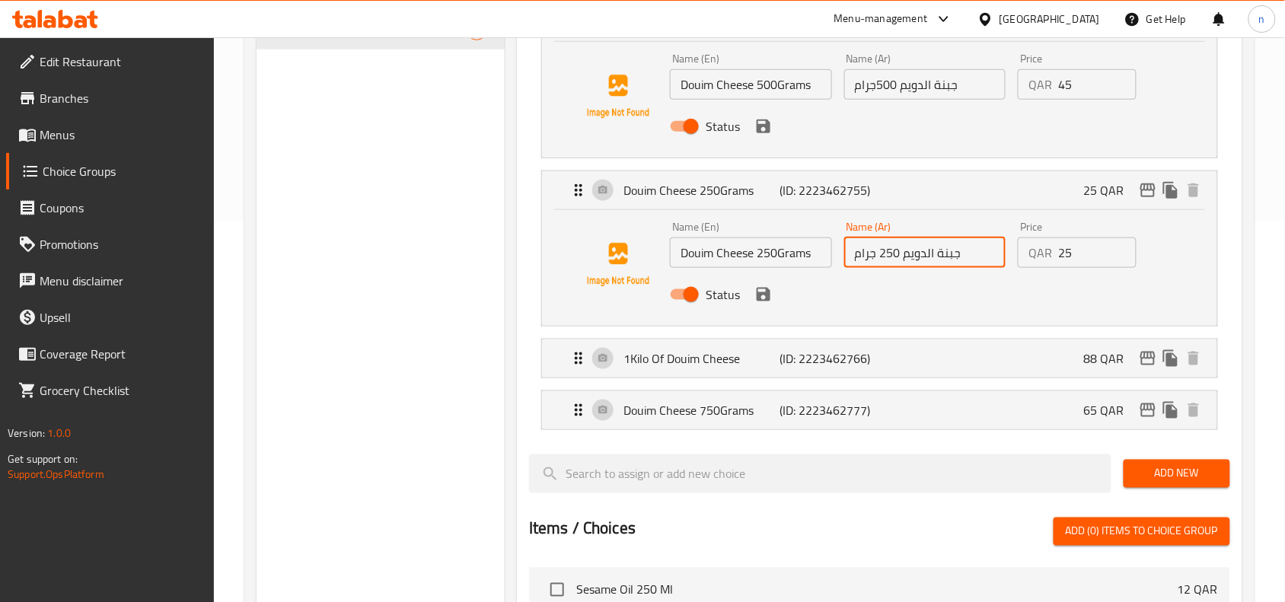
click at [912, 253] on input "جبنة الدويم 250 جرام" at bounding box center [925, 252] width 162 height 30
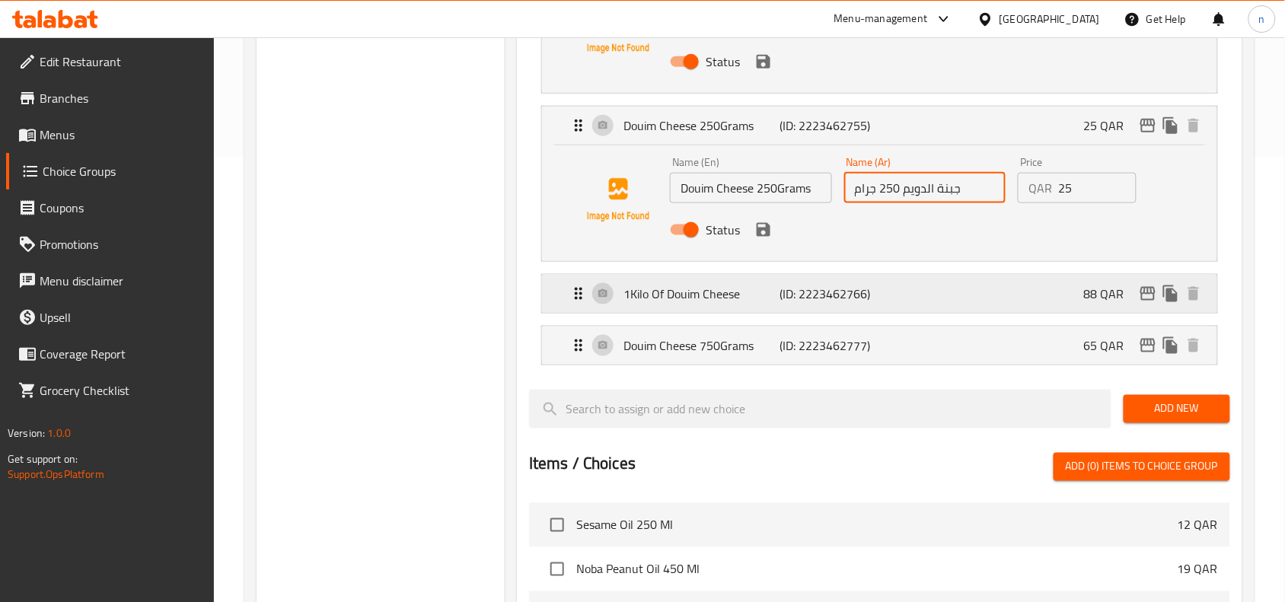
scroll to position [476, 0]
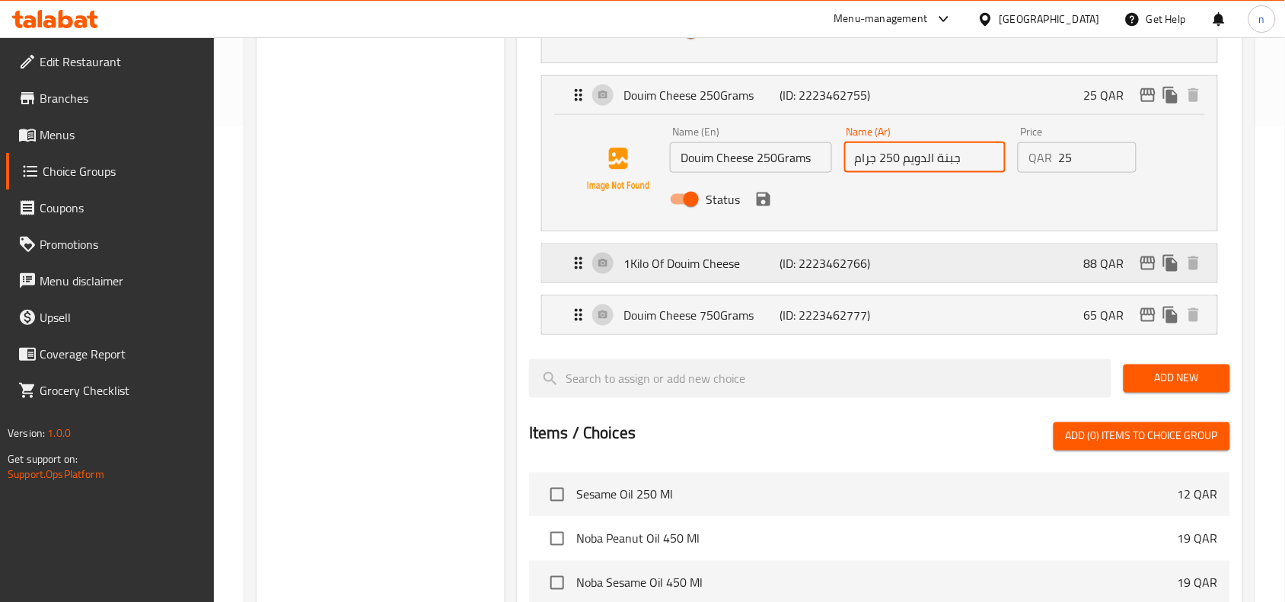
click at [578, 267] on icon "Expand" at bounding box center [578, 263] width 18 height 18
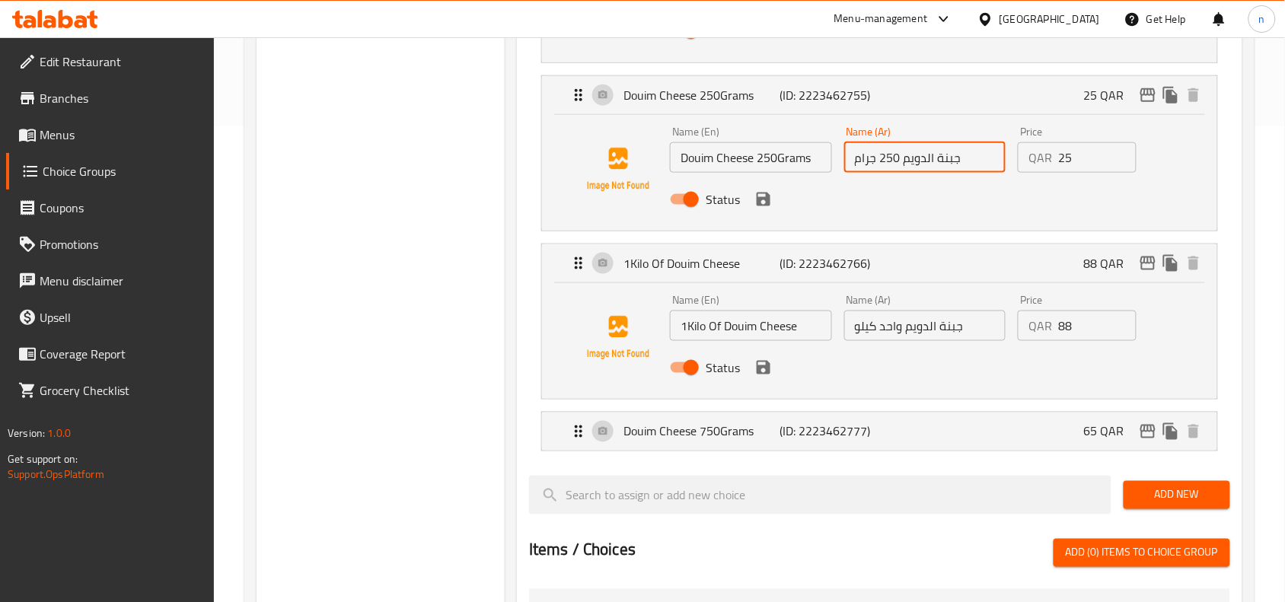
click at [900, 325] on input "جبنة الدويم واحد كيلو" at bounding box center [925, 326] width 162 height 30
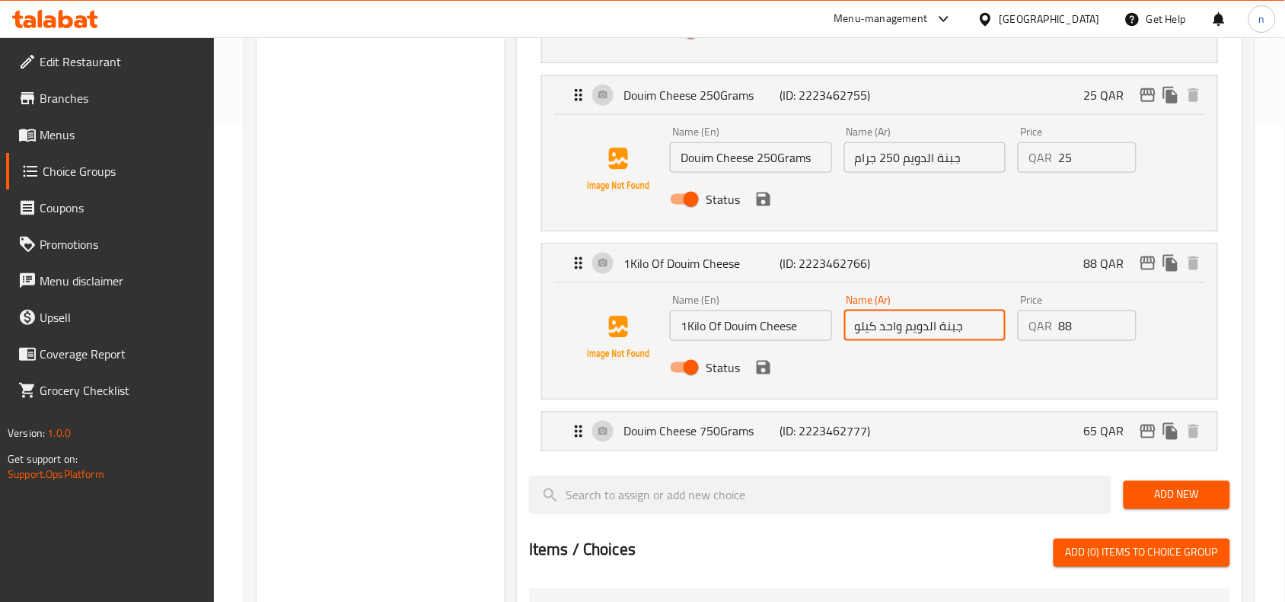
click at [900, 325] on input "جبنة الدويم واحد كيلو" at bounding box center [925, 326] width 162 height 30
click at [571, 432] on icon "Expand" at bounding box center [578, 431] width 18 height 18
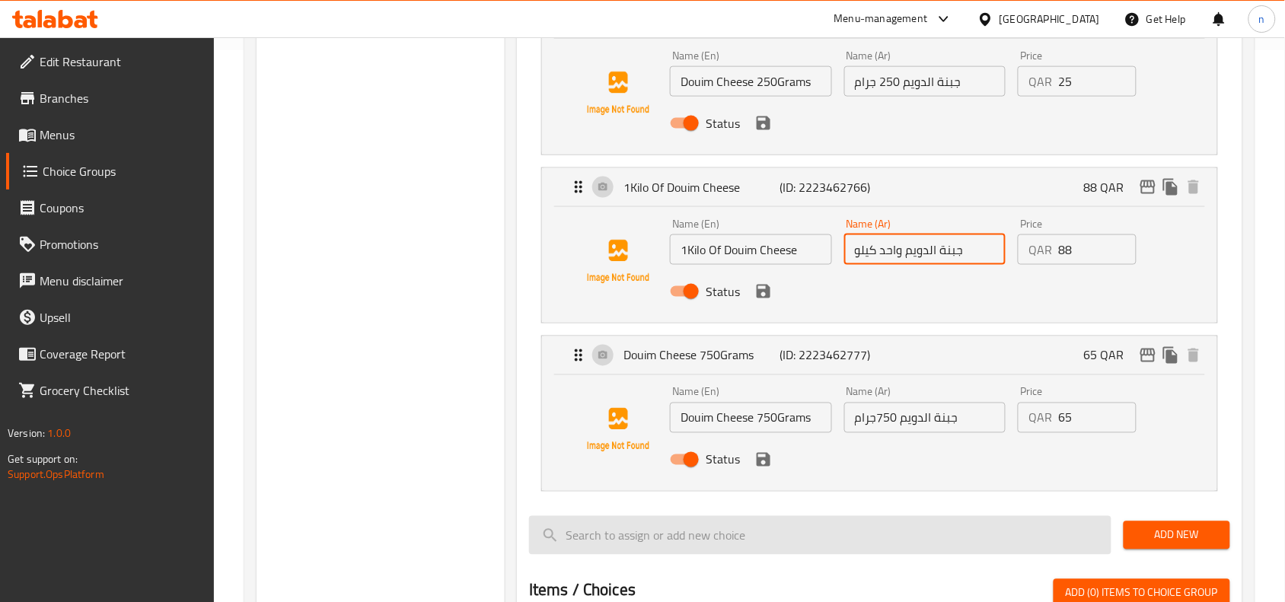
scroll to position [666, 0]
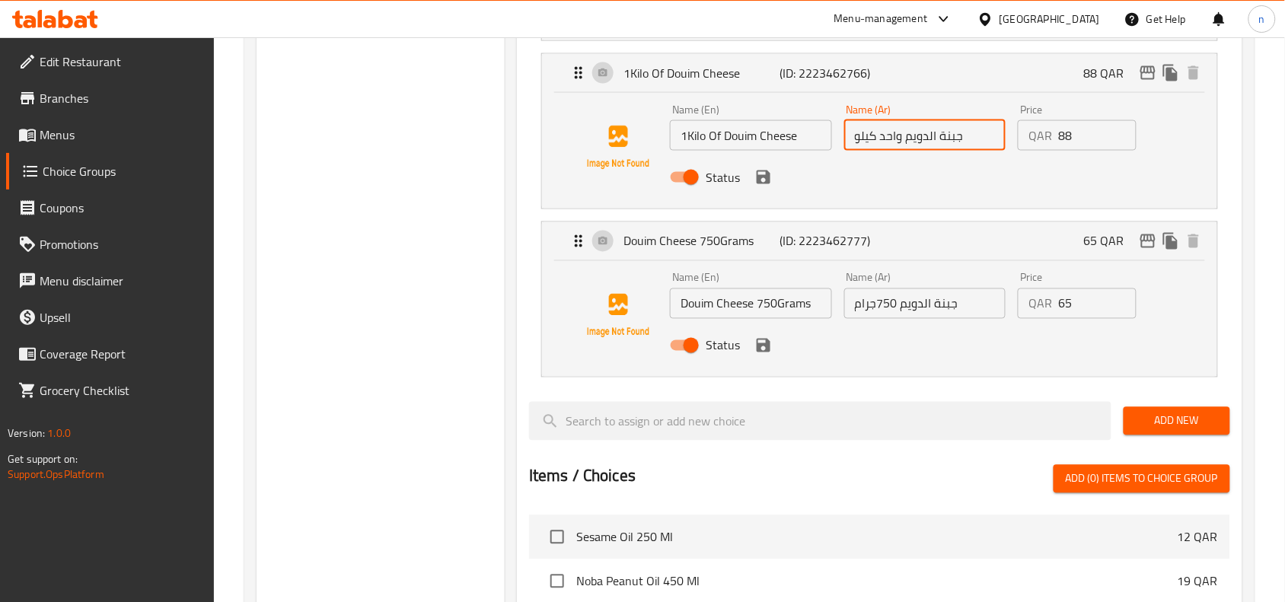
click at [872, 310] on input "جبنة الدويم 750جرام" at bounding box center [925, 303] width 162 height 30
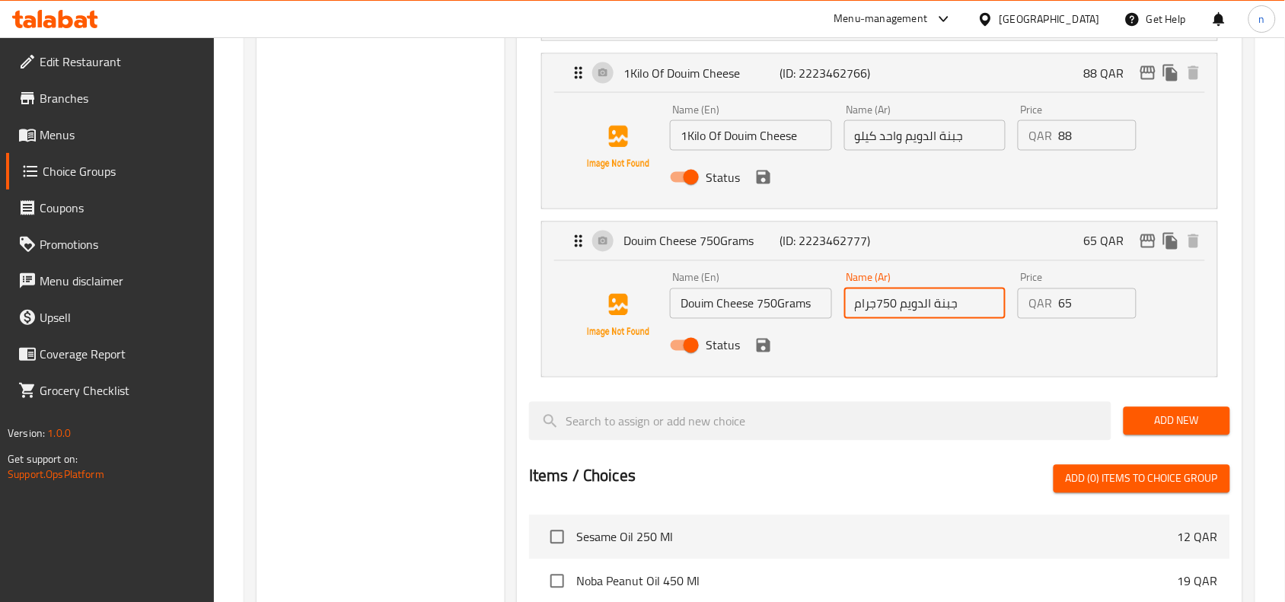
click at [872, 310] on input "جبنة الدويم 750جرام" at bounding box center [925, 303] width 162 height 30
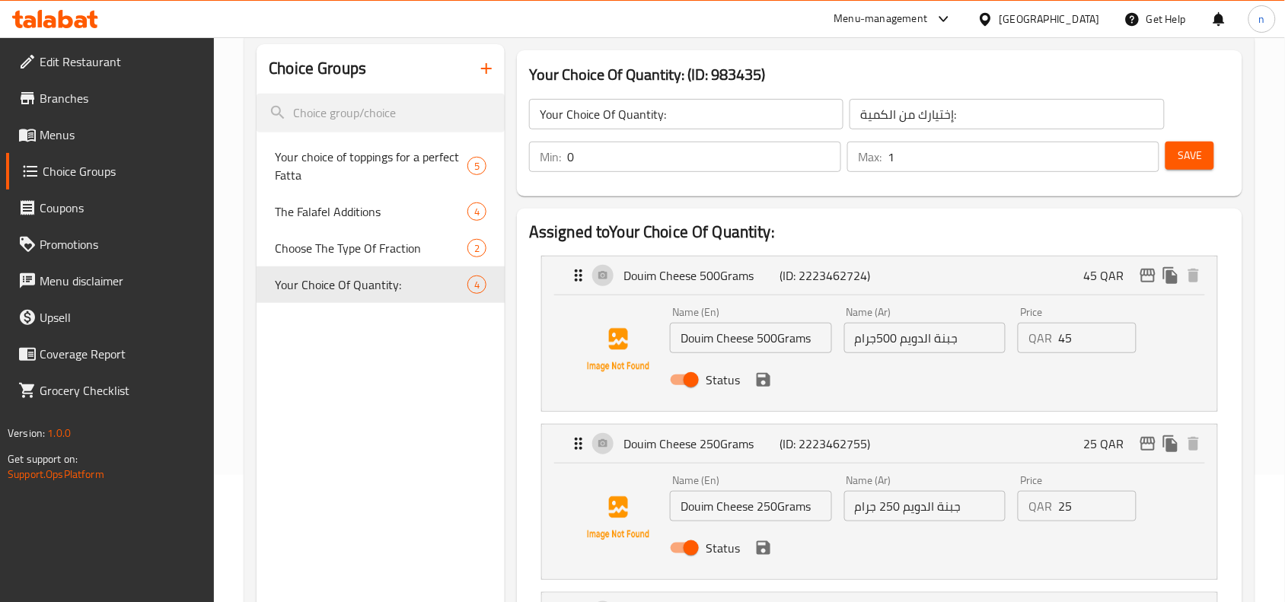
scroll to position [95, 0]
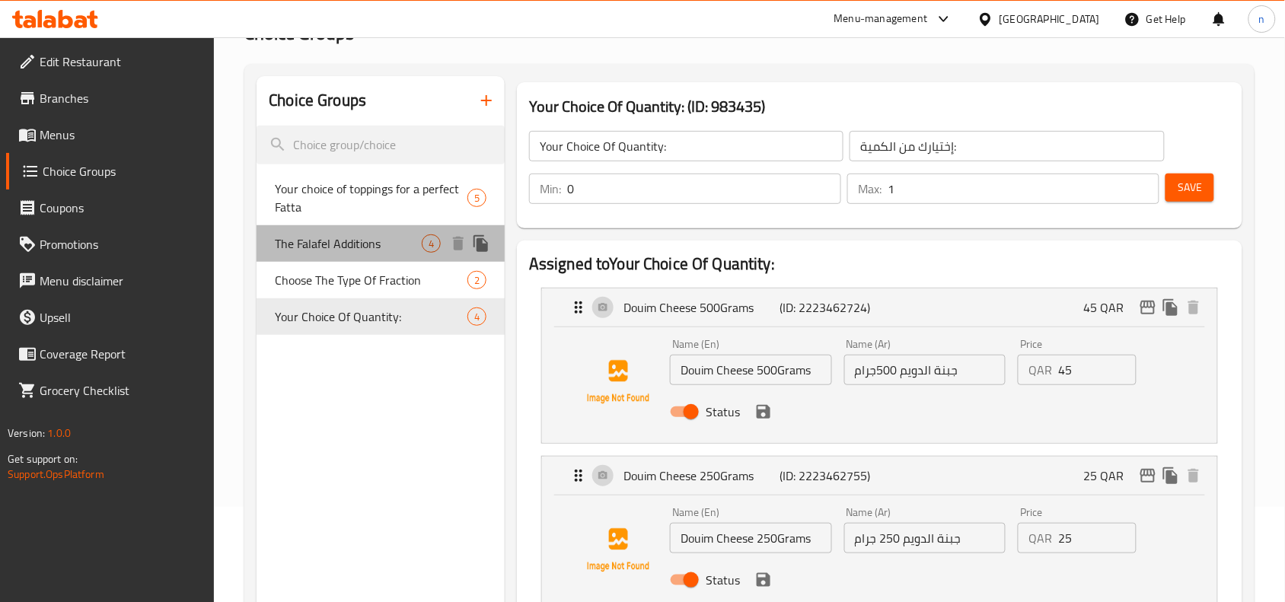
click at [333, 256] on div "The Falafel Additions 4" at bounding box center [380, 243] width 248 height 37
type input "The Falafel Additions"
type input "إضافات الفلافل"
type input "4"
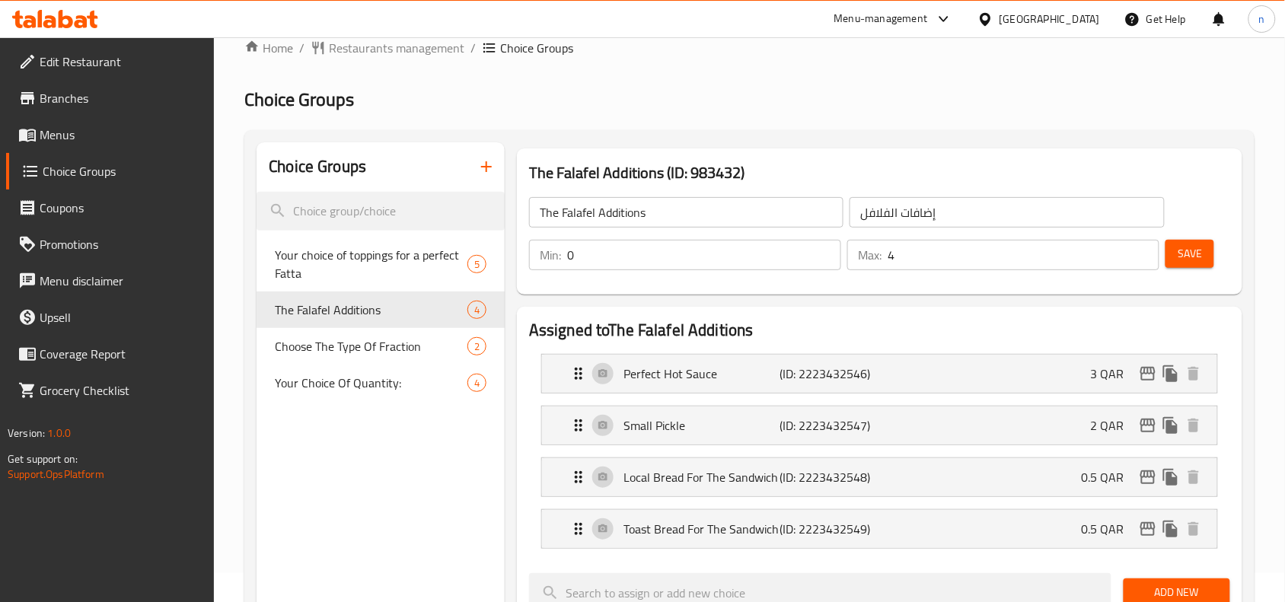
scroll to position [0, 0]
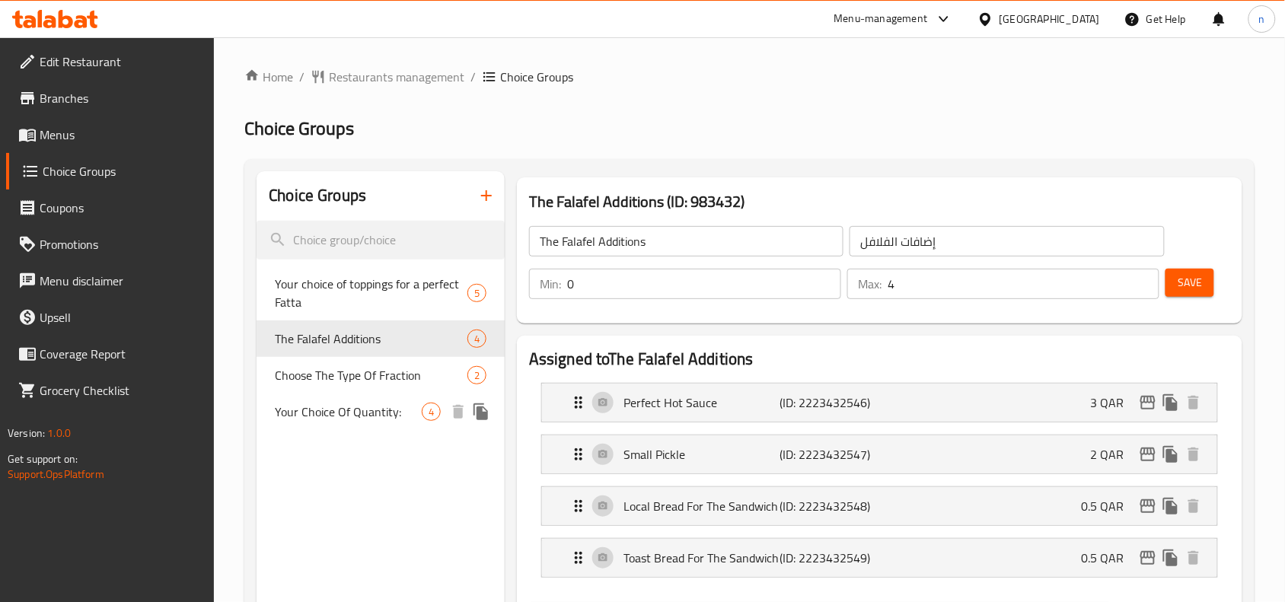
drag, startPoint x: 342, startPoint y: 393, endPoint x: 341, endPoint y: 412, distance: 18.3
click at [342, 393] on div "Your Choice Of Quantity: 4" at bounding box center [380, 411] width 248 height 37
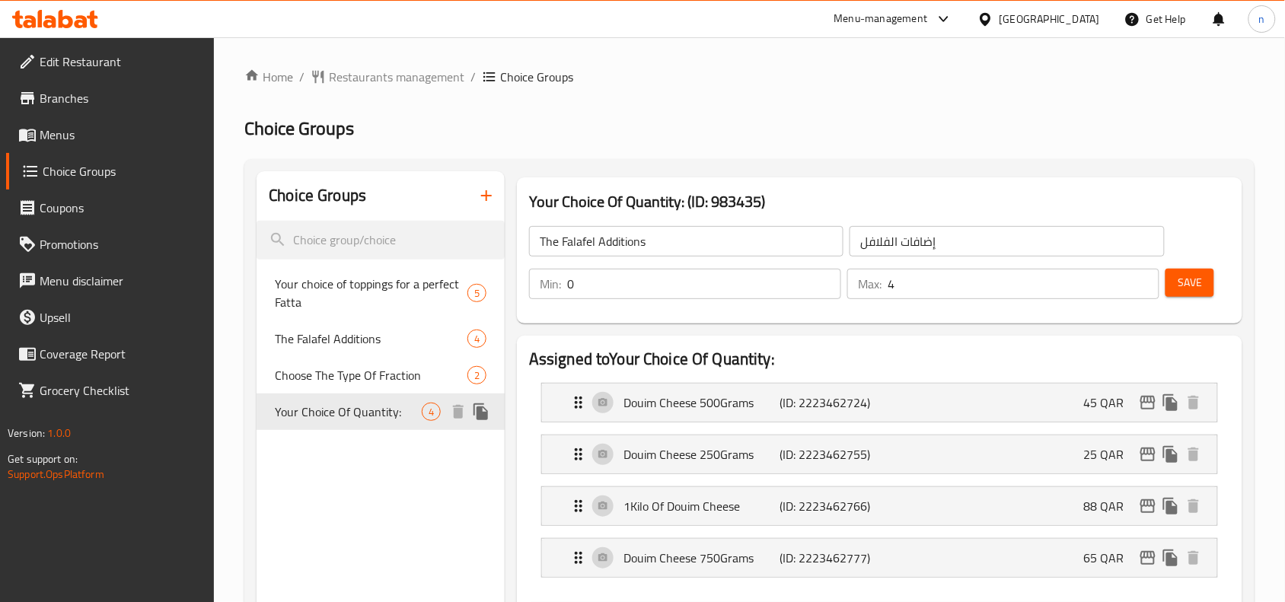
type input "Your Choice Of Quantity:"
type input "إختيارك من الكمية:"
type input "1"
click at [393, 71] on span "Restaurants management" at bounding box center [396, 77] width 135 height 18
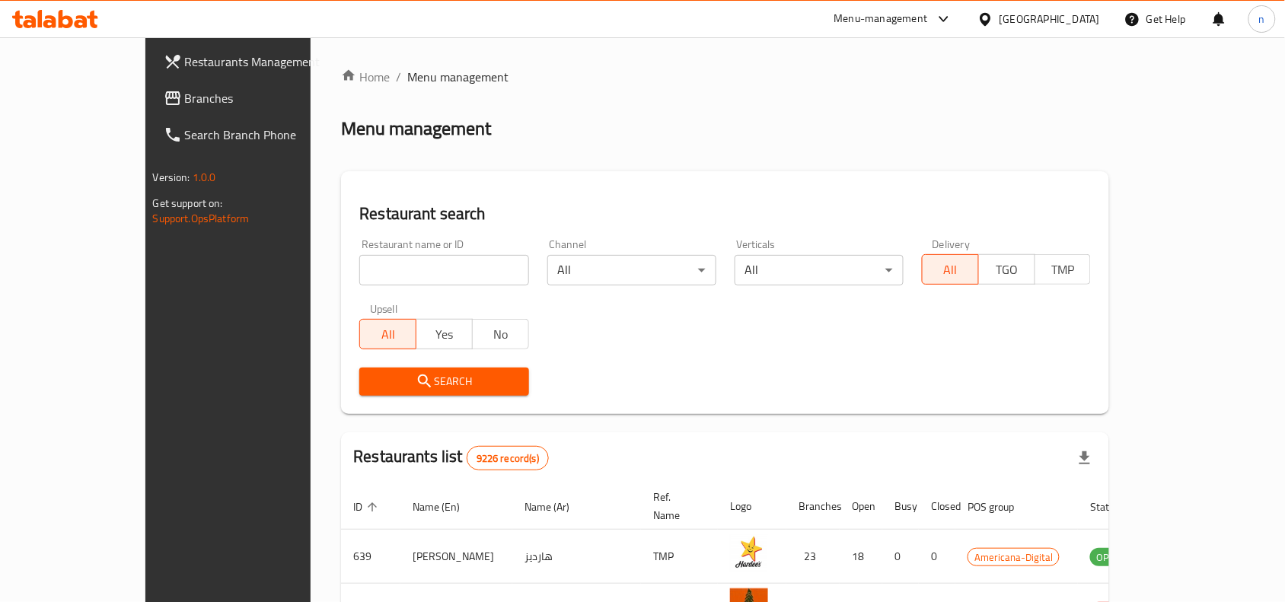
click at [185, 95] on span "Branches" at bounding box center [266, 98] width 163 height 18
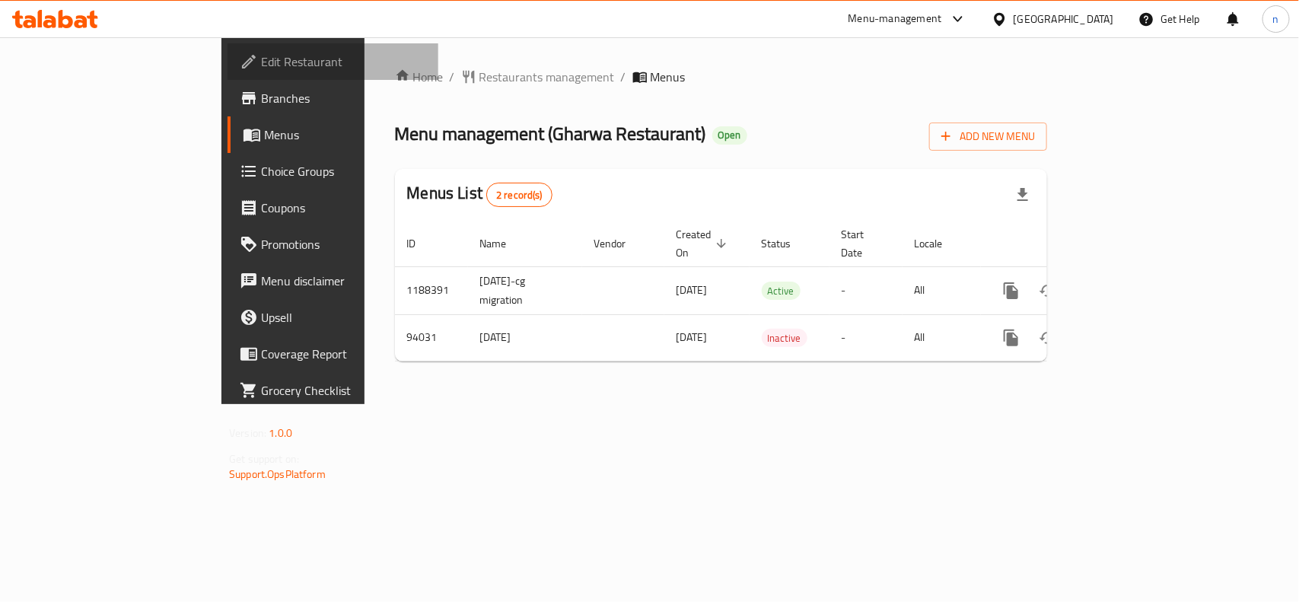
click at [261, 65] on span "Edit Restaurant" at bounding box center [343, 62] width 165 height 18
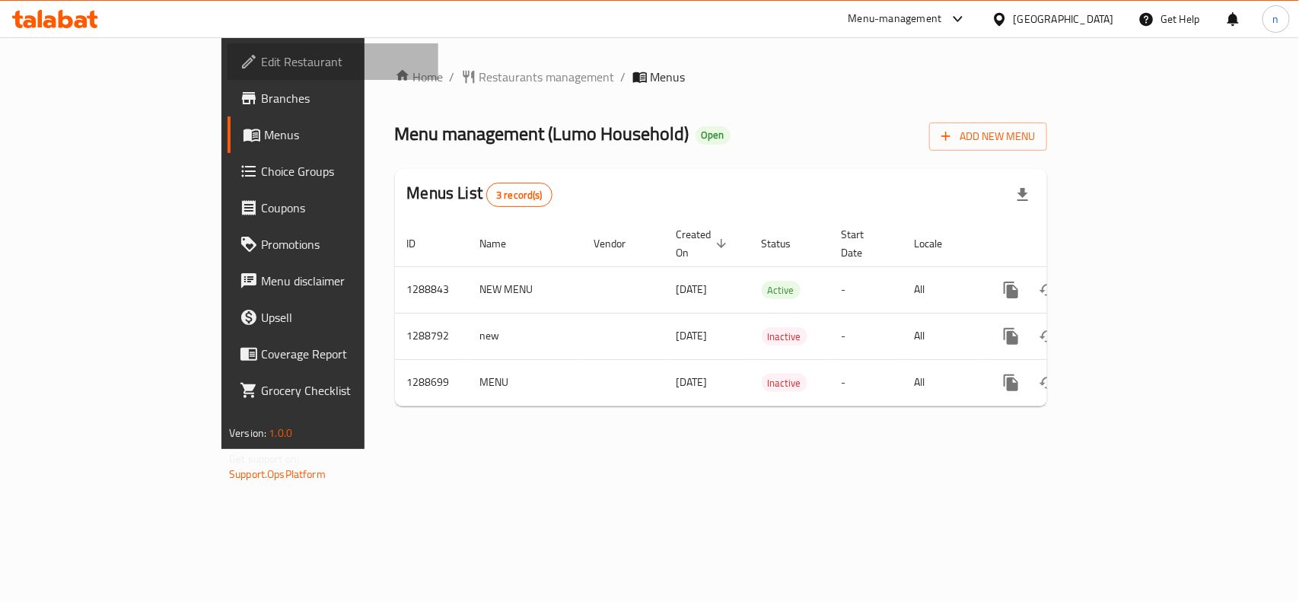
click at [261, 68] on span "Edit Restaurant" at bounding box center [343, 62] width 165 height 18
